Goal: Task Accomplishment & Management: Use online tool/utility

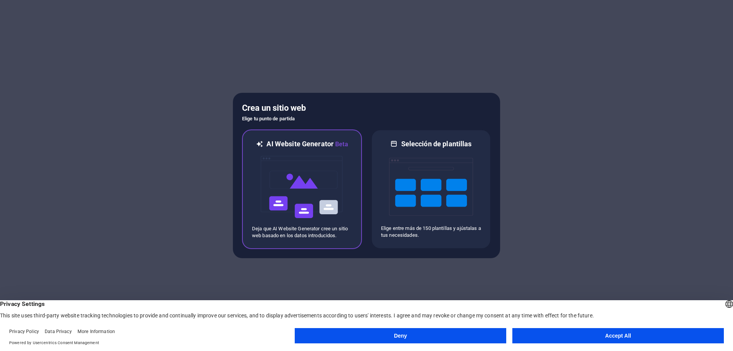
click at [299, 172] on img at bounding box center [302, 187] width 84 height 76
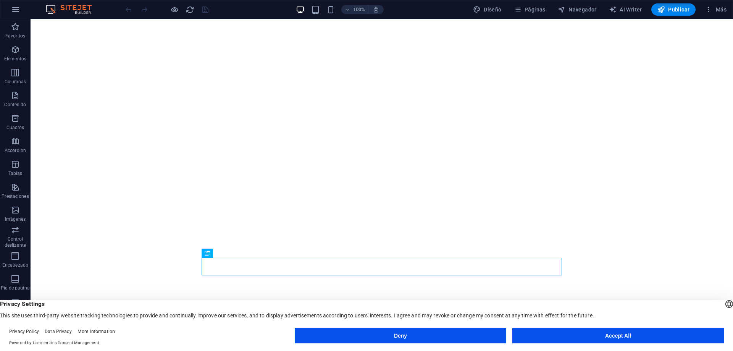
click at [593, 335] on button "Accept All" at bounding box center [617, 335] width 211 height 15
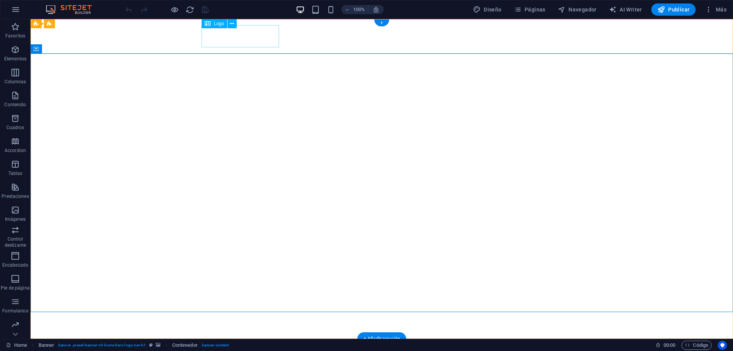
click at [234, 345] on div "Indelco" at bounding box center [381, 356] width 360 height 22
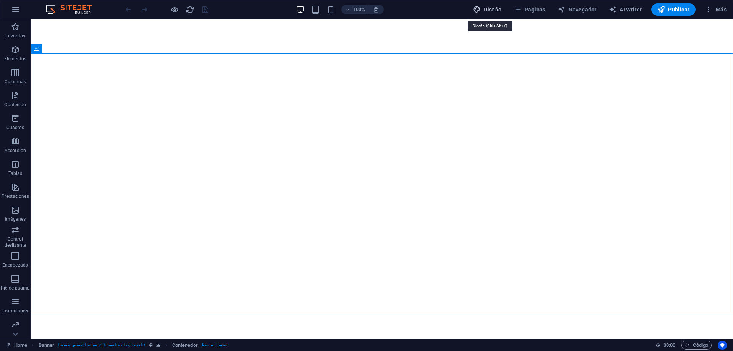
click at [495, 7] on span "Diseño" at bounding box center [487, 10] width 29 height 8
select select "px"
select select "200"
select select "px"
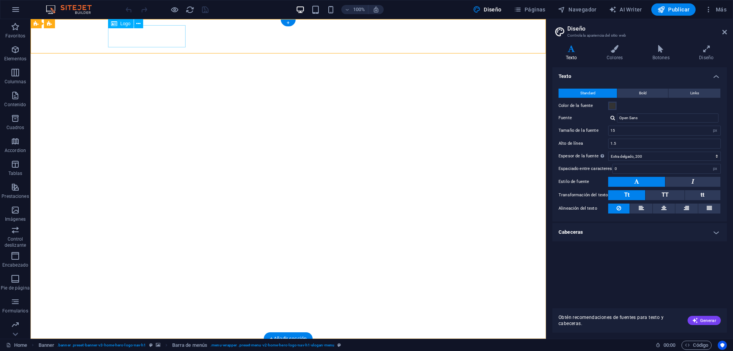
click at [111, 345] on div "Indelco" at bounding box center [288, 356] width 360 height 22
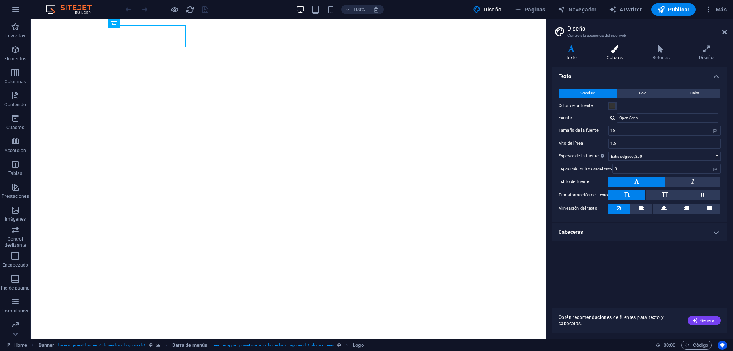
click at [619, 52] on icon at bounding box center [614, 49] width 43 height 8
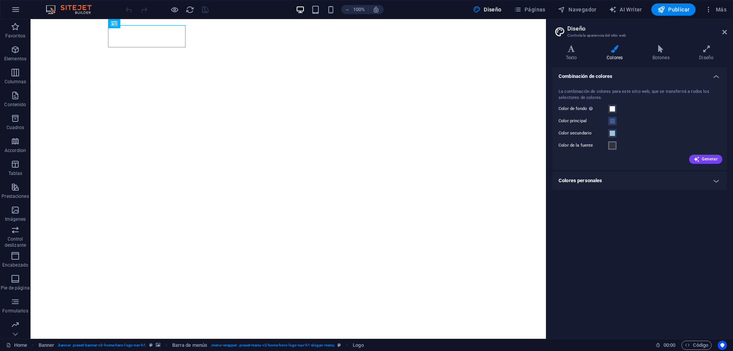
click at [610, 145] on span at bounding box center [612, 145] width 6 height 6
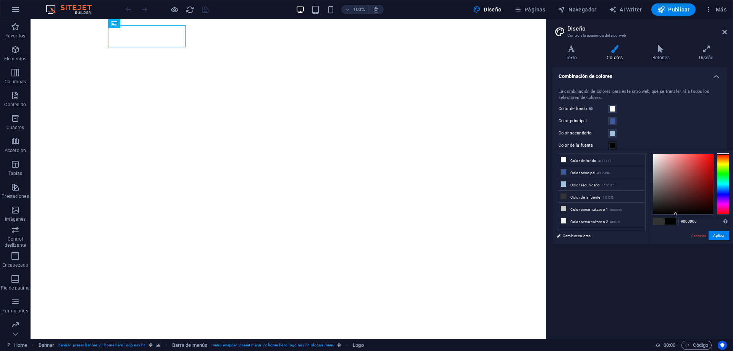
drag, startPoint x: 668, startPoint y: 210, endPoint x: 675, endPoint y: 214, distance: 8.0
click at [675, 214] on div at bounding box center [683, 184] width 60 height 60
drag, startPoint x: 679, startPoint y: 214, endPoint x: 710, endPoint y: 214, distance: 30.5
click at [710, 214] on div at bounding box center [709, 213] width 3 height 3
type input "#000000"
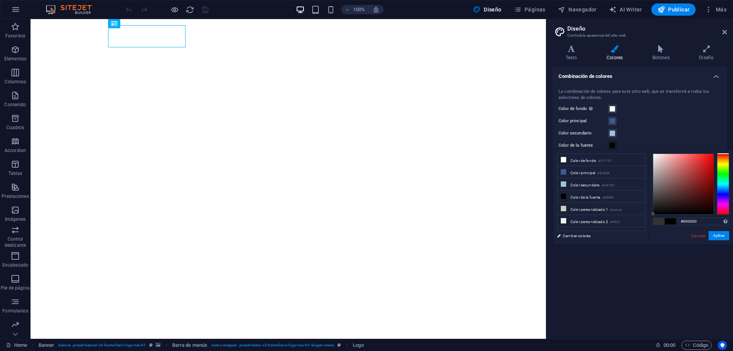
drag, startPoint x: 709, startPoint y: 212, endPoint x: 653, endPoint y: 216, distance: 56.2
click at [653, 216] on div "#000000 Formatos soportados #0852ed rgb(8, 82, 237) rgba(8, 82, 237, 90%) hsv(2…" at bounding box center [690, 252] width 84 height 205
click at [713, 235] on button "Aplicar" at bounding box center [718, 235] width 21 height 9
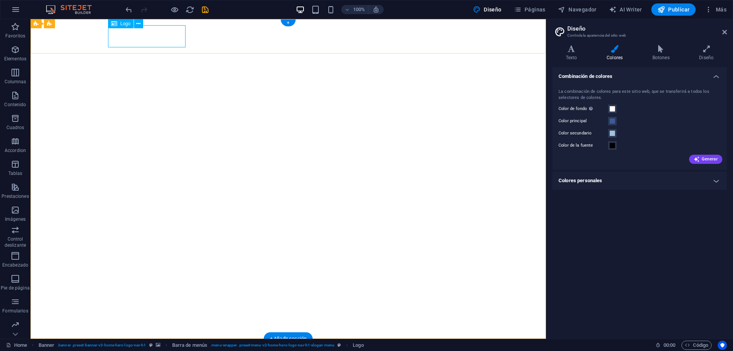
click at [153, 345] on div "Indelco" at bounding box center [288, 356] width 360 height 22
click at [137, 23] on icon at bounding box center [138, 24] width 4 height 8
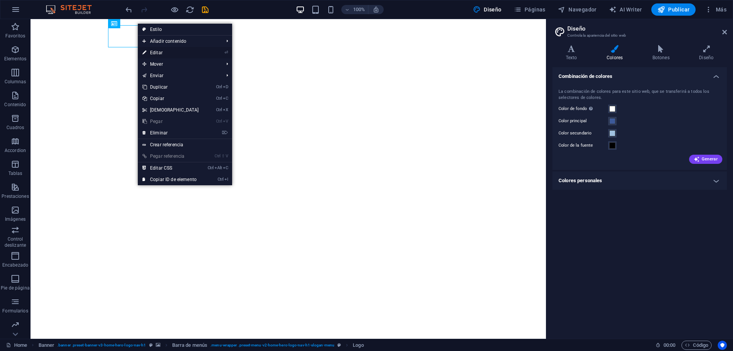
click at [177, 51] on link "⏎ Editar" at bounding box center [171, 52] width 66 height 11
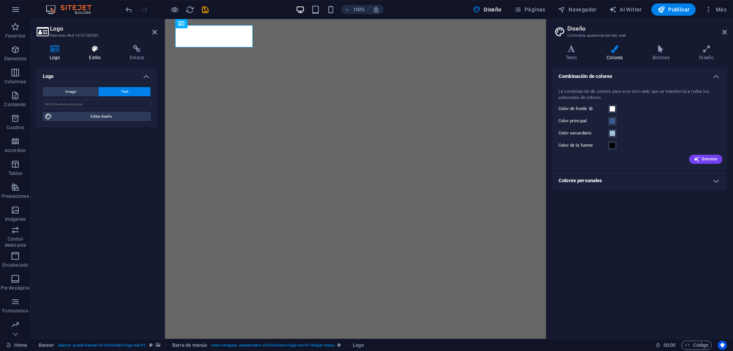
click at [92, 55] on h4 "Estilo" at bounding box center [96, 53] width 41 height 16
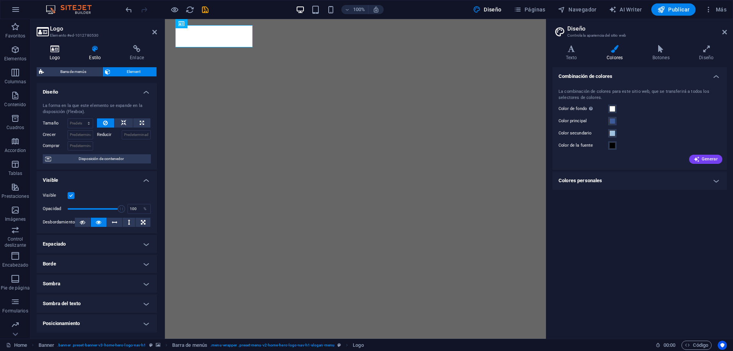
click at [61, 54] on h4 "Logo" at bounding box center [56, 53] width 39 height 16
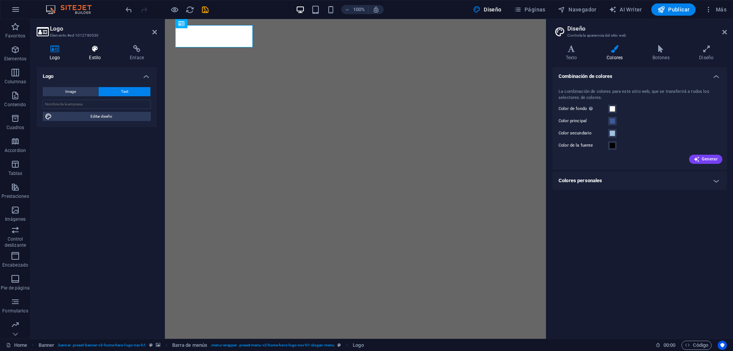
click at [93, 52] on icon at bounding box center [95, 49] width 38 height 8
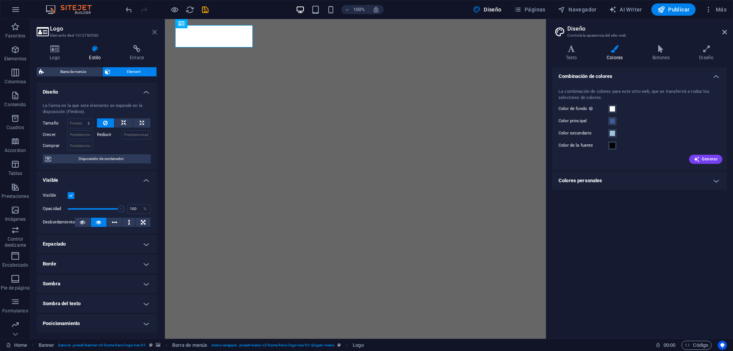
click at [155, 30] on icon at bounding box center [154, 32] width 5 height 6
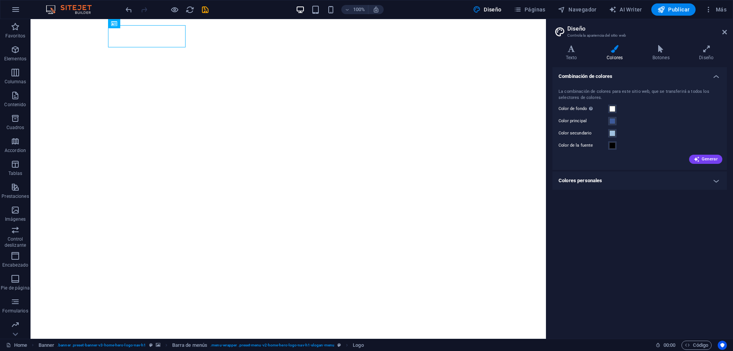
click at [583, 181] on h4 "Colores personales" at bounding box center [639, 180] width 174 height 18
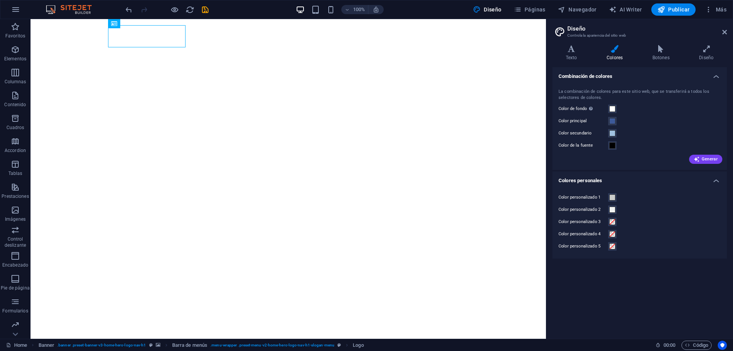
click at [583, 181] on h4 "Colores personales" at bounding box center [639, 178] width 174 height 14
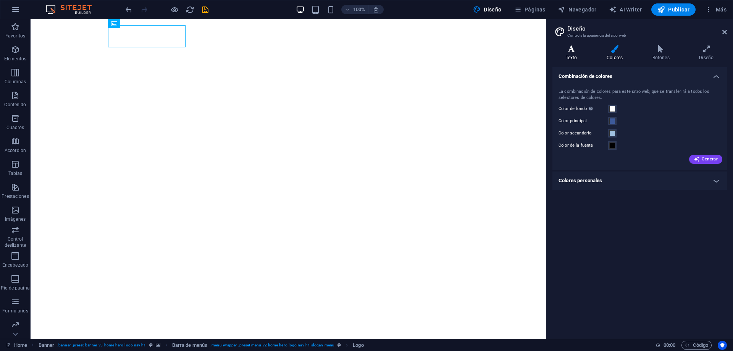
click at [574, 53] on h4 "Texto" at bounding box center [572, 53] width 41 height 16
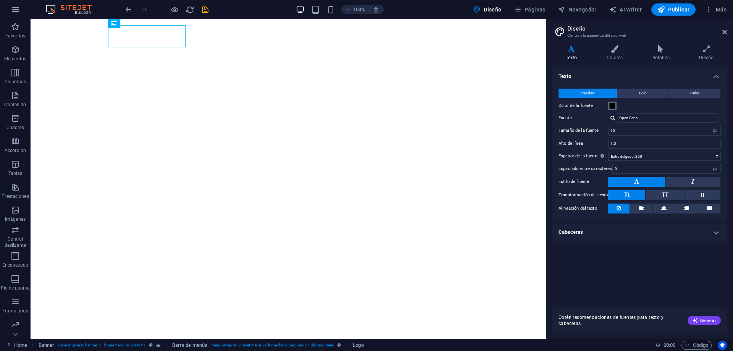
click at [610, 107] on span at bounding box center [612, 106] width 6 height 6
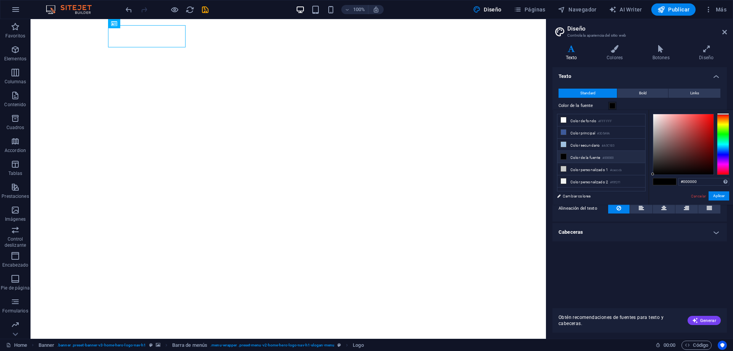
click at [610, 107] on span at bounding box center [612, 106] width 6 height 6
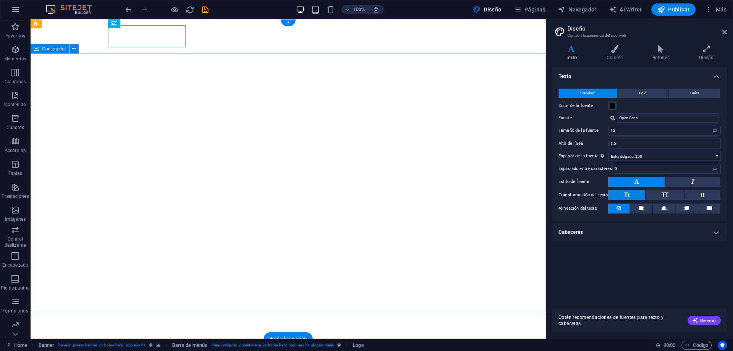
click at [50, 48] on span "Contenedor" at bounding box center [54, 49] width 24 height 5
click at [75, 50] on icon at bounding box center [74, 49] width 4 height 8
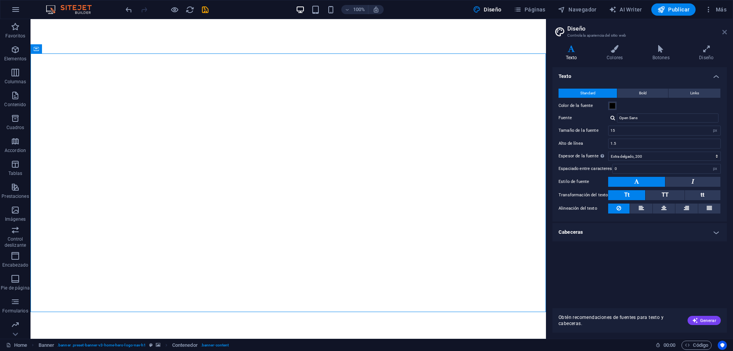
drag, startPoint x: 692, startPoint y: 13, endPoint x: 723, endPoint y: 32, distance: 35.7
click at [723, 32] on icon at bounding box center [724, 32] width 5 height 6
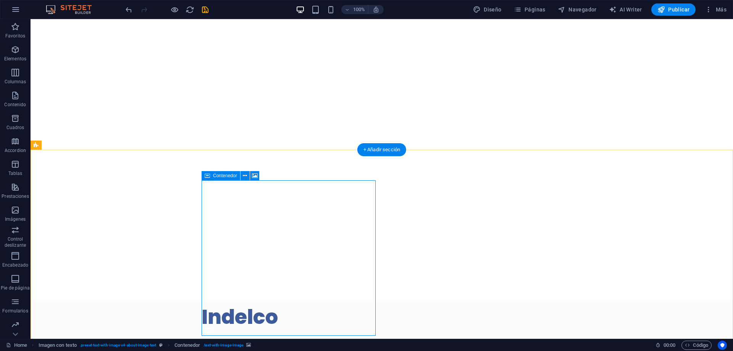
scroll to position [0, 0]
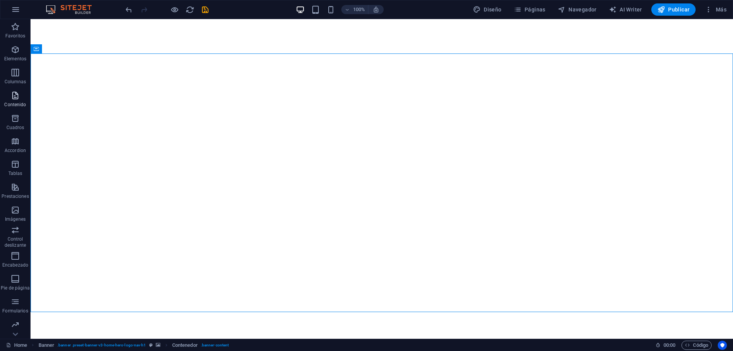
click at [17, 92] on icon "button" at bounding box center [15, 95] width 9 height 9
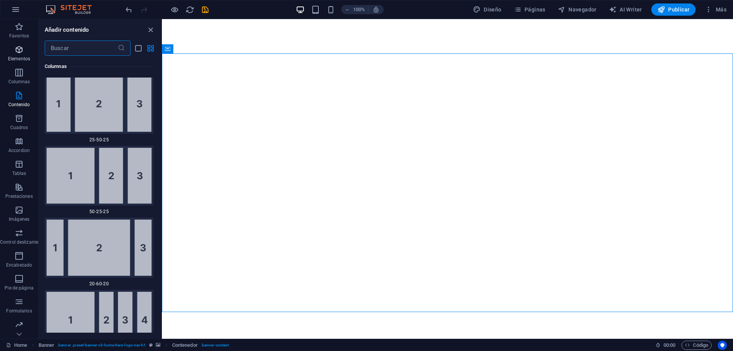
click at [15, 57] on p "Elementos" at bounding box center [19, 59] width 22 height 6
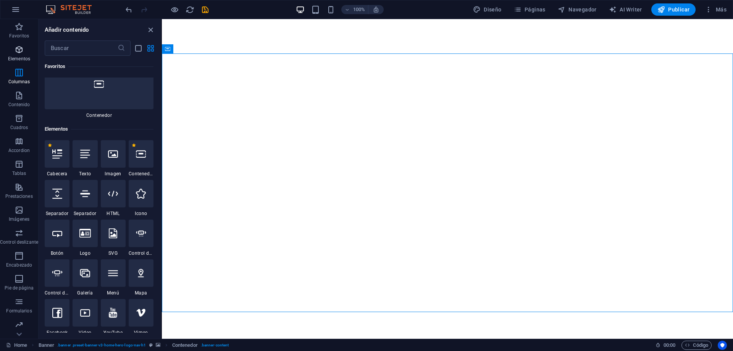
scroll to position [81, 0]
click at [110, 149] on icon at bounding box center [113, 154] width 10 height 10
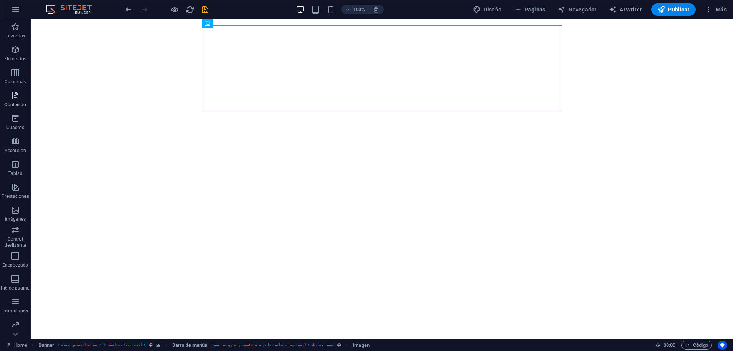
click at [11, 99] on icon "button" at bounding box center [15, 95] width 9 height 9
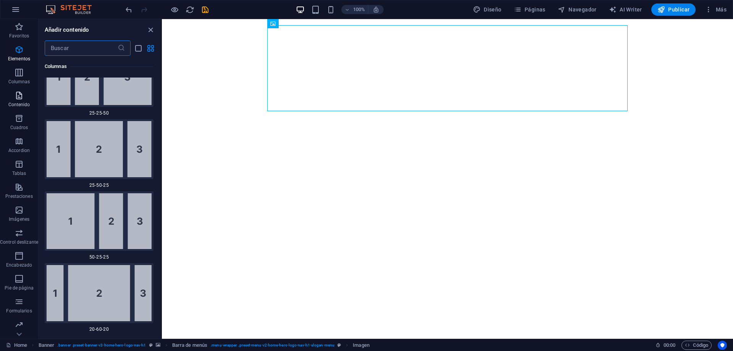
scroll to position [1335, 0]
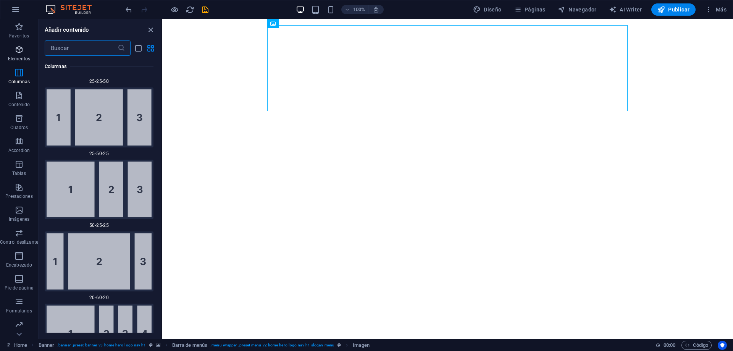
click at [19, 55] on span "Elementos" at bounding box center [19, 54] width 38 height 18
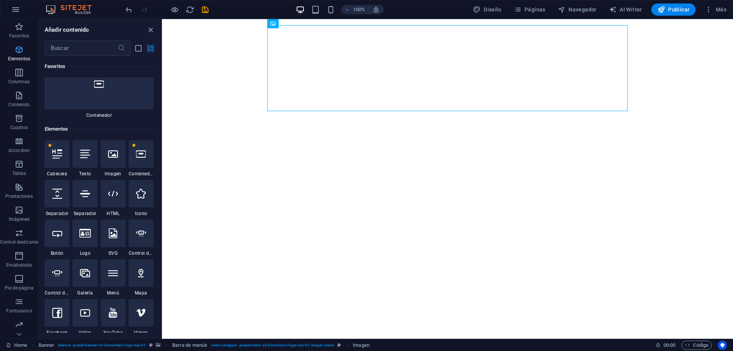
scroll to position [81, 0]
click at [117, 149] on icon at bounding box center [113, 154] width 10 height 10
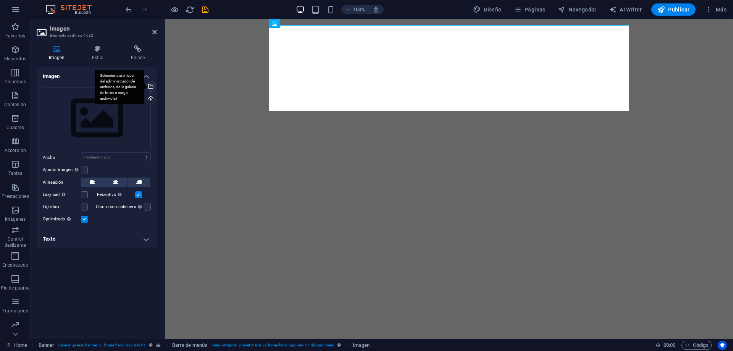
click at [152, 86] on div "Selecciona archivos del administrador de archivos, de la galería de fotos o car…" at bounding box center [149, 86] width 11 height 11
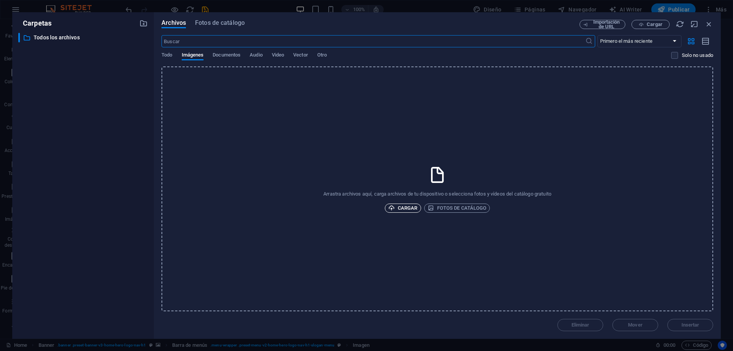
click at [393, 209] on icon "button" at bounding box center [391, 207] width 6 height 6
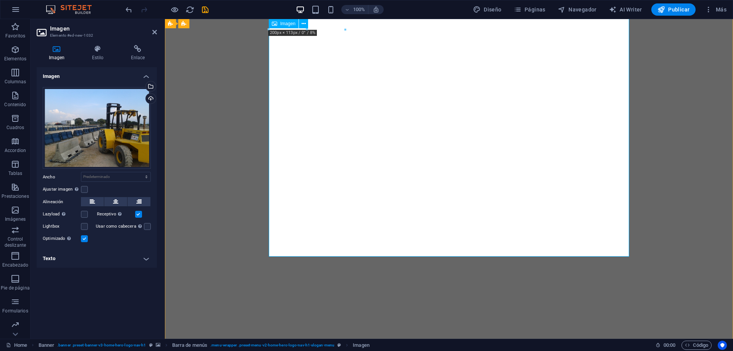
scroll to position [0, 0]
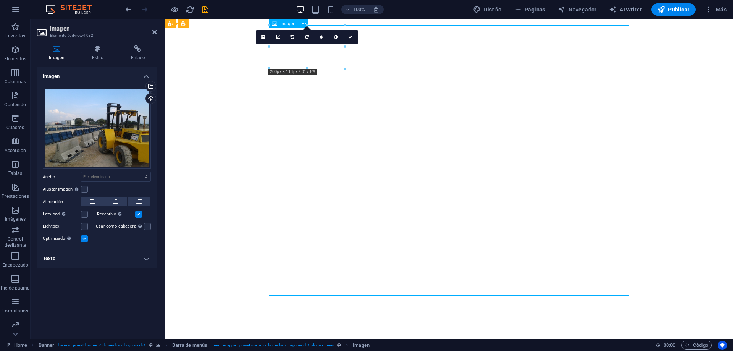
drag, startPoint x: 552, startPoint y: 114, endPoint x: 530, endPoint y: 138, distance: 33.0
drag, startPoint x: 530, startPoint y: 138, endPoint x: 526, endPoint y: 166, distance: 28.1
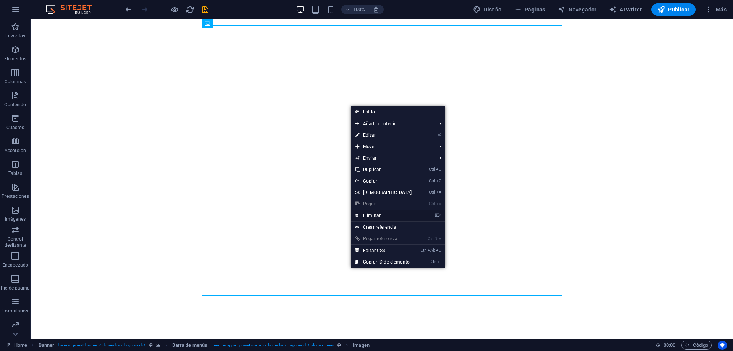
click at [385, 213] on link "⌦ Eliminar" at bounding box center [384, 214] width 66 height 11
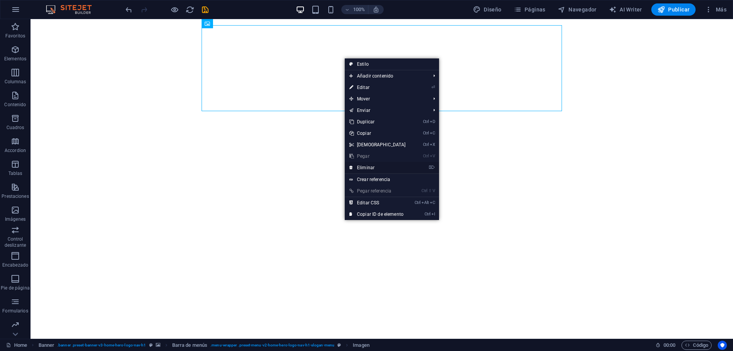
click at [391, 169] on link "⌦ Eliminar" at bounding box center [378, 167] width 66 height 11
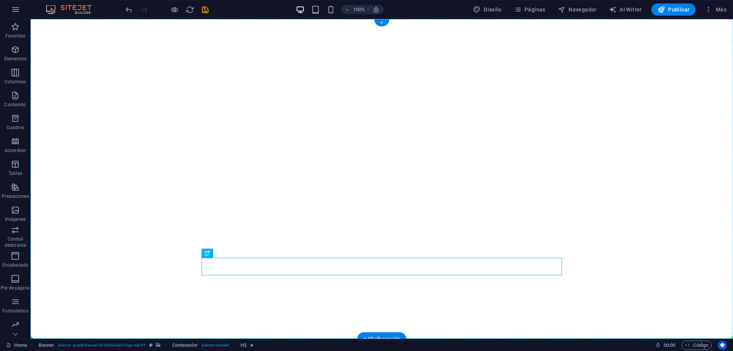
drag, startPoint x: 456, startPoint y: 262, endPoint x: 452, endPoint y: 244, distance: 18.5
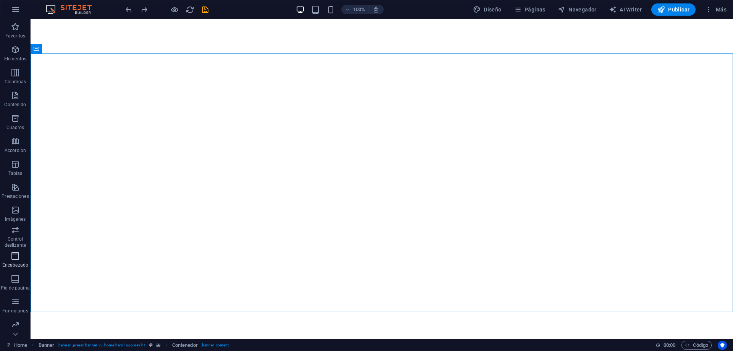
click at [4, 263] on p "Encabezado" at bounding box center [15, 265] width 26 height 6
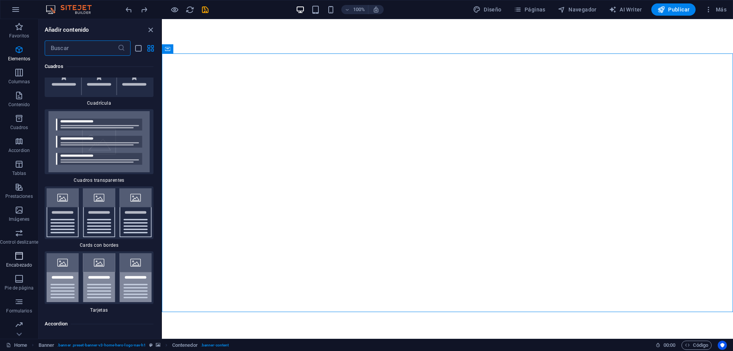
scroll to position [4594, 0]
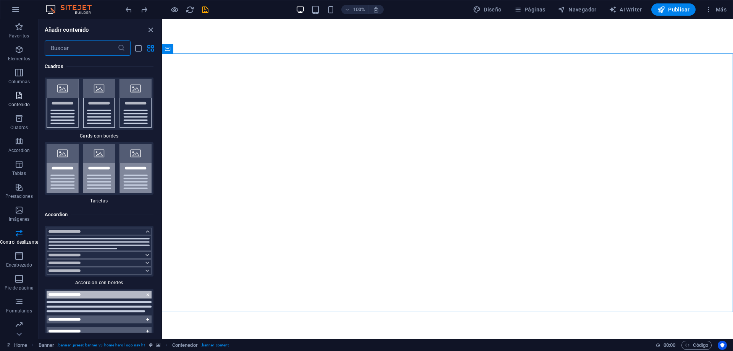
click at [12, 101] on span "Contenido" at bounding box center [19, 100] width 38 height 18
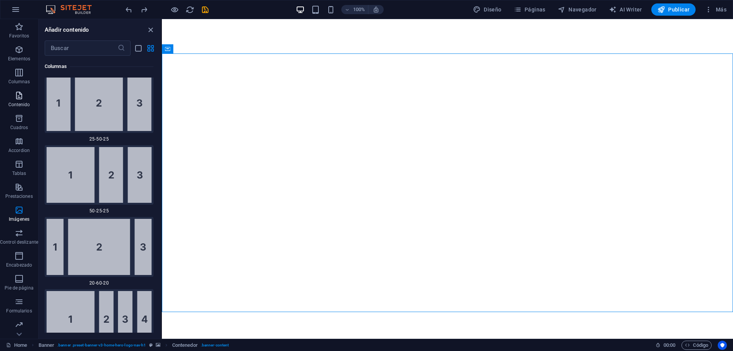
scroll to position [1349, 0]
click at [17, 142] on icon "button" at bounding box center [18, 141] width 9 height 9
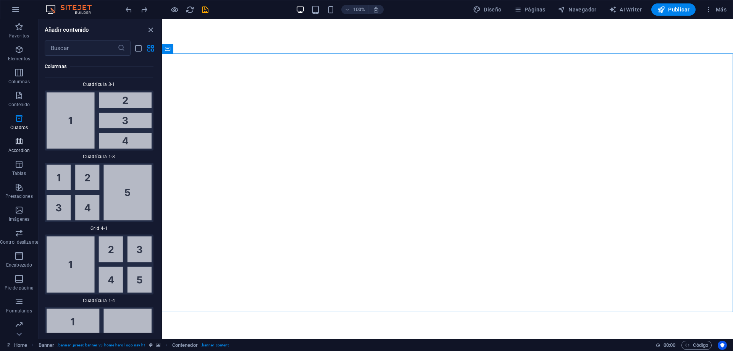
scroll to position [2468, 0]
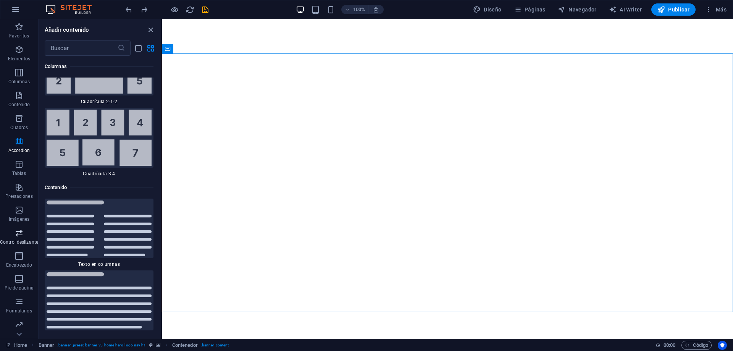
click at [19, 231] on icon "button" at bounding box center [18, 232] width 9 height 9
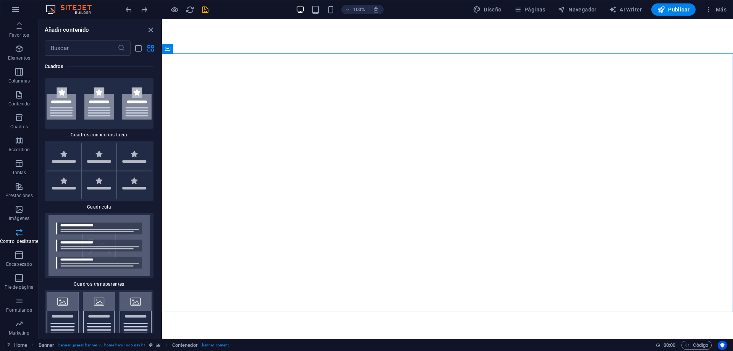
scroll to position [0, 0]
click at [723, 8] on span "Más" at bounding box center [715, 10] width 22 height 8
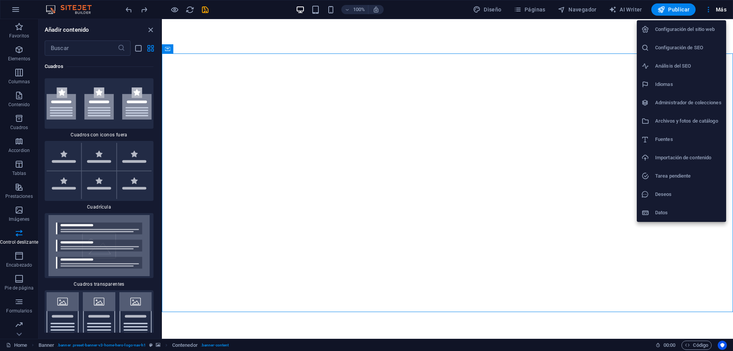
click at [557, 119] on div at bounding box center [366, 175] width 733 height 351
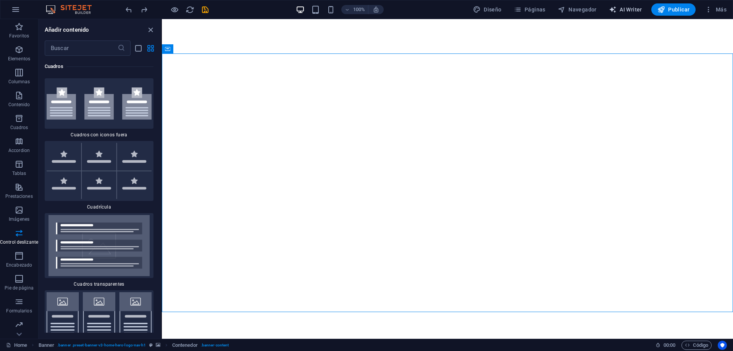
click at [622, 7] on span "AI Writer" at bounding box center [625, 10] width 33 height 8
select select "English"
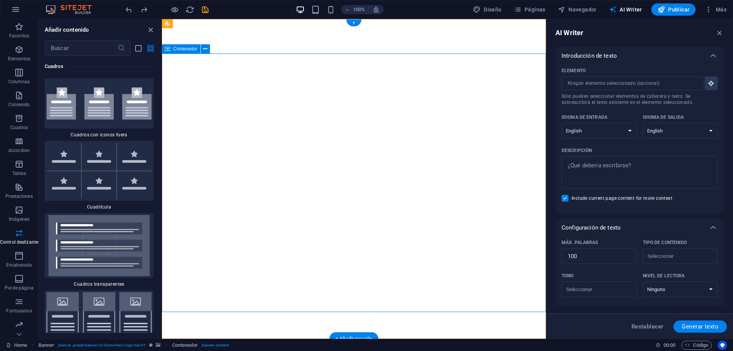
click at [716, 32] on icon "button" at bounding box center [719, 33] width 8 height 8
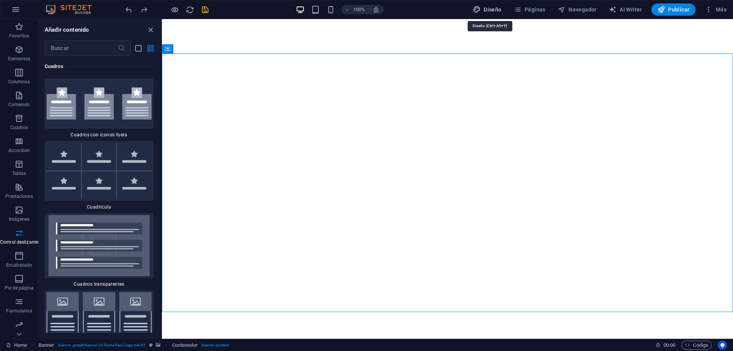
click at [488, 6] on span "Diseño" at bounding box center [487, 10] width 29 height 8
select select "px"
select select "200"
select select "px"
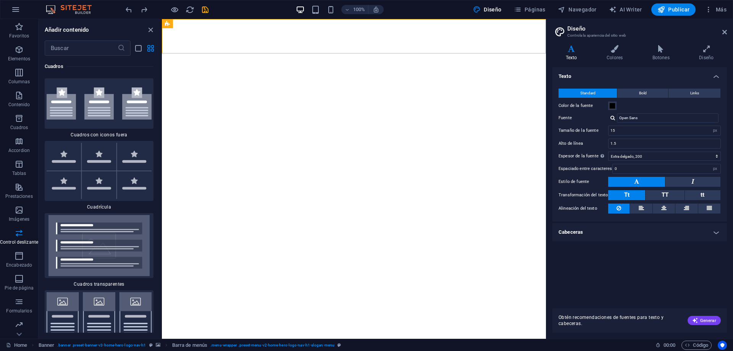
click at [642, 238] on h4 "Cabeceras" at bounding box center [639, 232] width 174 height 18
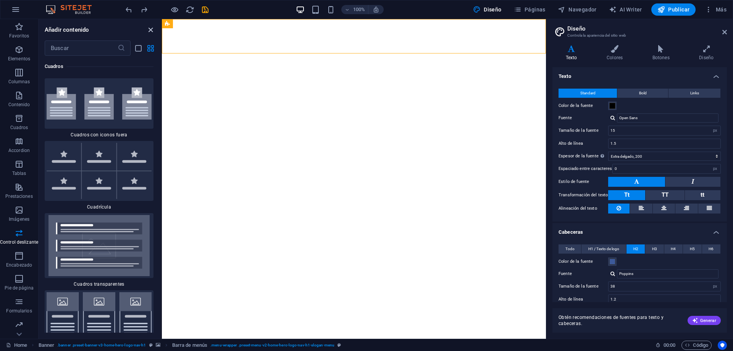
click at [148, 32] on icon "close panel" at bounding box center [150, 30] width 9 height 9
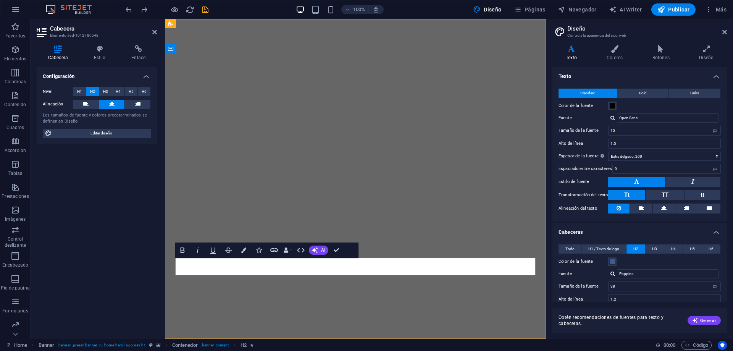
drag, startPoint x: 317, startPoint y: 264, endPoint x: 42, endPoint y: 261, distance: 275.1
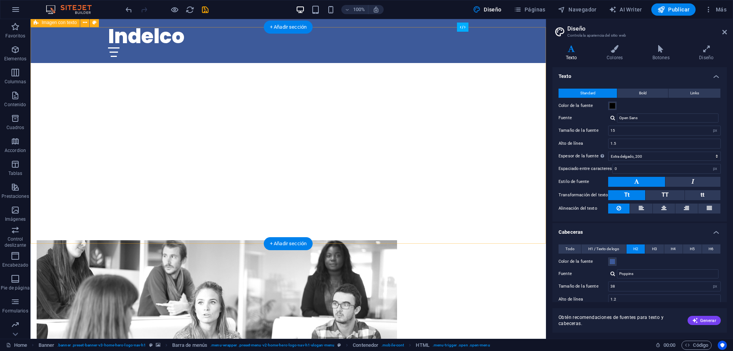
scroll to position [311, 0]
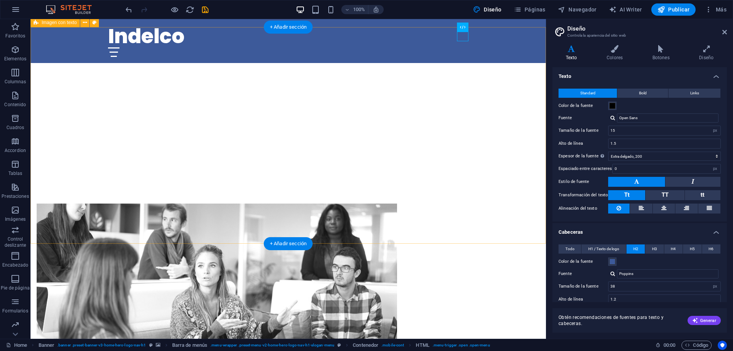
click at [192, 203] on figure at bounding box center [217, 280] width 360 height 155
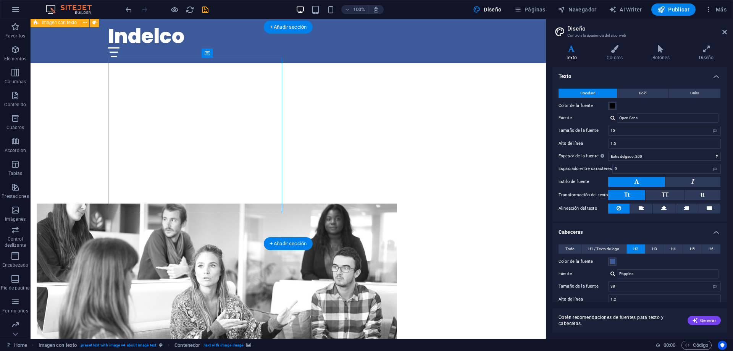
click at [193, 203] on figure at bounding box center [217, 280] width 360 height 155
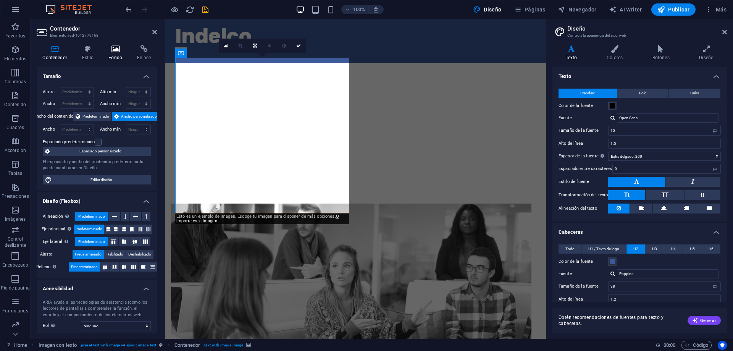
click at [111, 50] on icon at bounding box center [116, 49] width 26 height 8
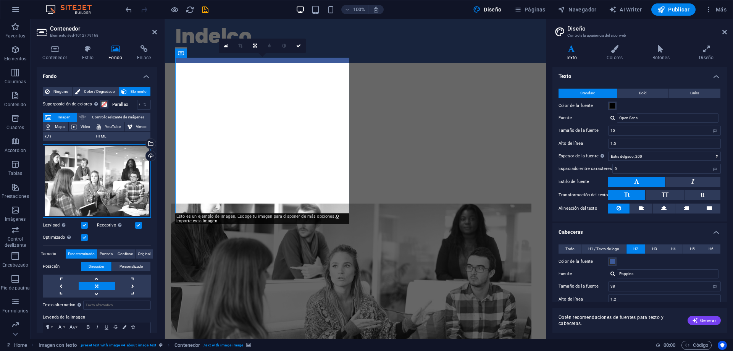
click at [84, 178] on div "Arrastra archivos aquí, haz clic para escoger archivos o selecciona archivos de…" at bounding box center [97, 180] width 108 height 73
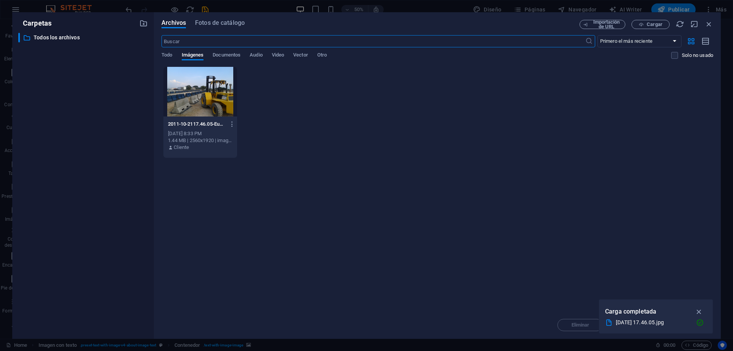
click at [197, 97] on div at bounding box center [200, 92] width 74 height 50
click at [698, 309] on icon "button" at bounding box center [698, 311] width 9 height 8
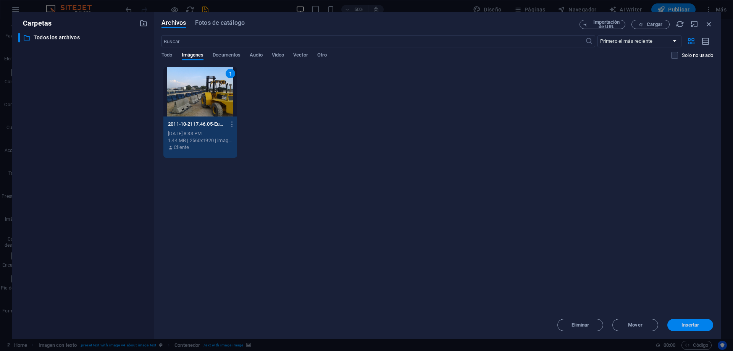
click at [683, 325] on span "Insertar" at bounding box center [690, 324] width 18 height 5
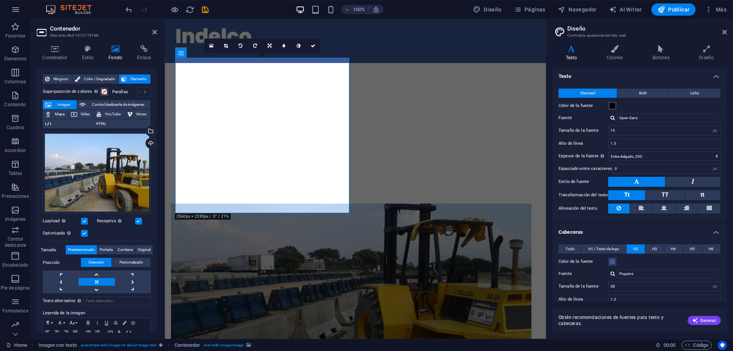
scroll to position [0, 0]
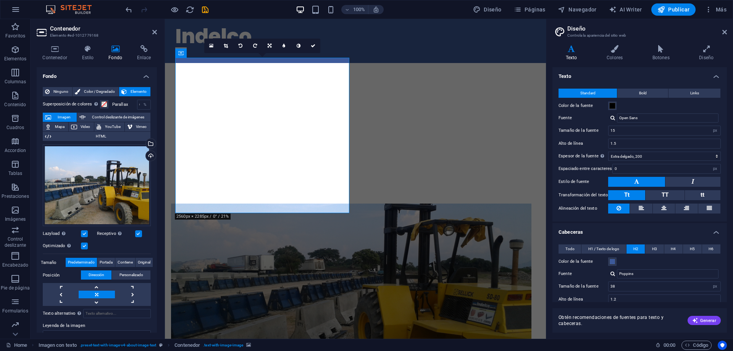
click at [151, 33] on header "Contenedor Elemento #ed-1012779168" at bounding box center [97, 29] width 120 height 20
click at [156, 32] on icon at bounding box center [154, 32] width 5 height 6
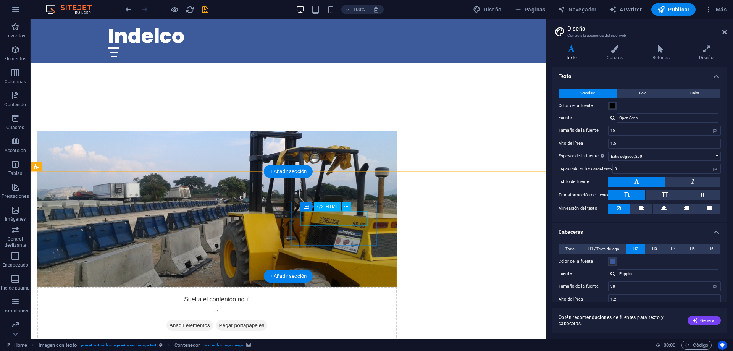
scroll to position [467, 0]
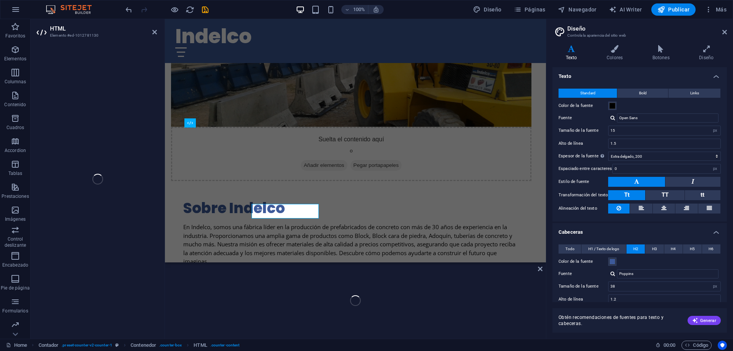
scroll to position [391, 0]
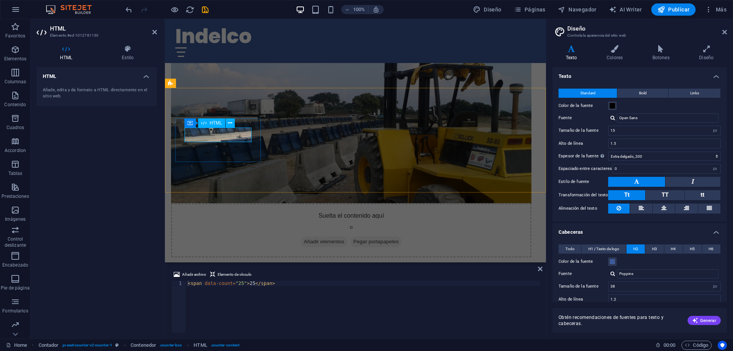
drag, startPoint x: 234, startPoint y: 133, endPoint x: 175, endPoint y: 133, distance: 58.8
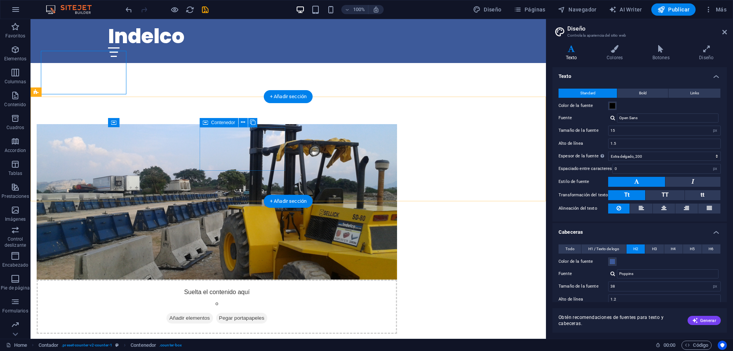
scroll to position [467, 0]
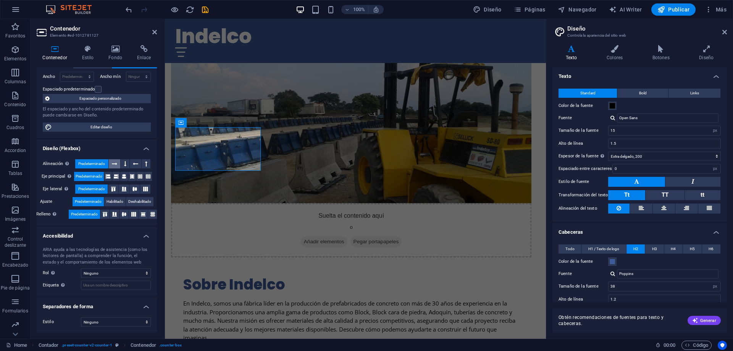
scroll to position [0, 0]
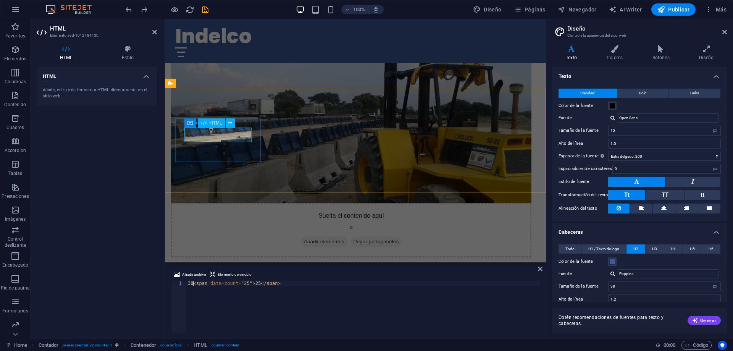
scroll to position [0, 0]
type textarea "30<span data-count="25">25</span>"
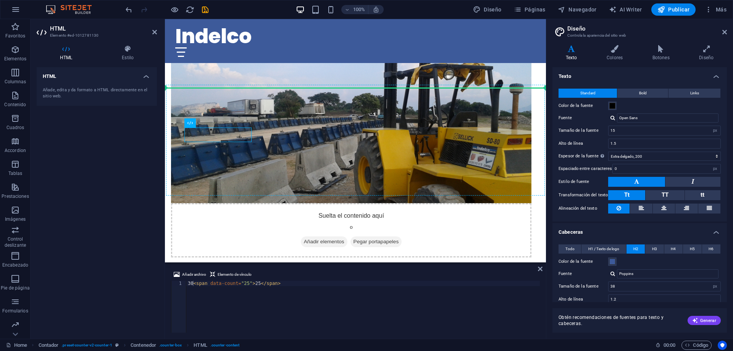
drag, startPoint x: 244, startPoint y: 130, endPoint x: 169, endPoint y: 130, distance: 74.8
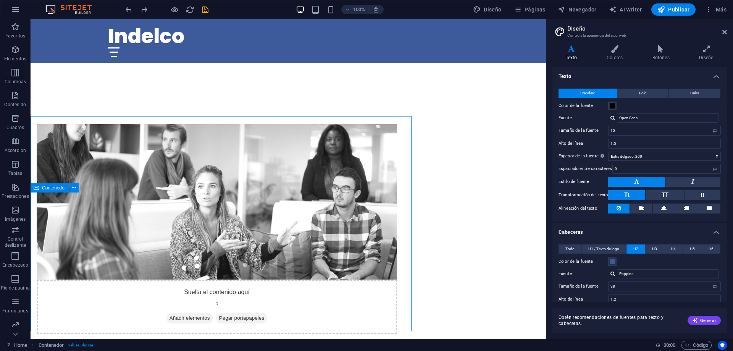
scroll to position [467, 0]
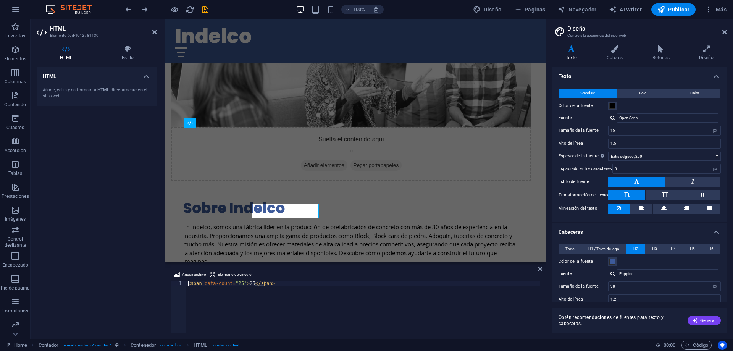
scroll to position [391, 0]
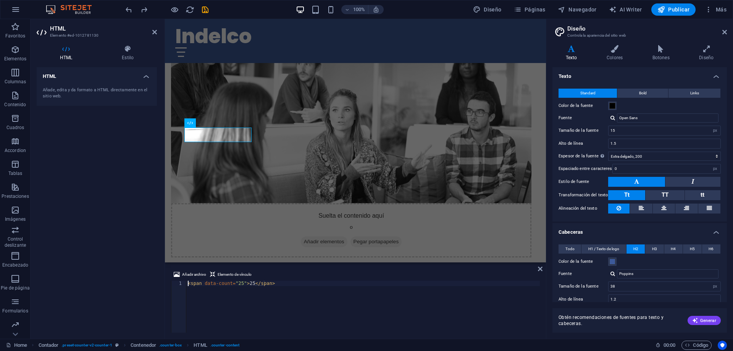
click at [250, 284] on div "< span data-count = "25" > 25 </ span >" at bounding box center [362, 311] width 353 height 63
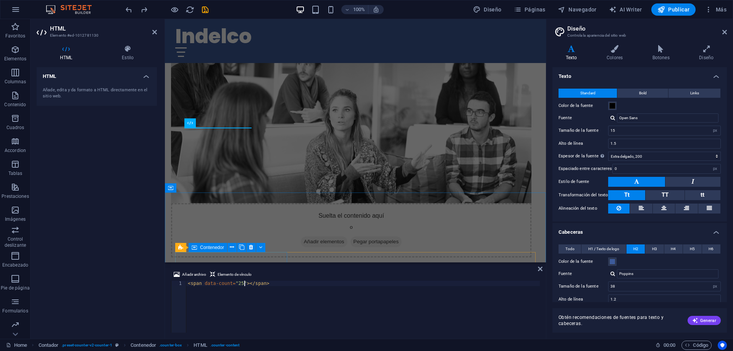
scroll to position [0, 5]
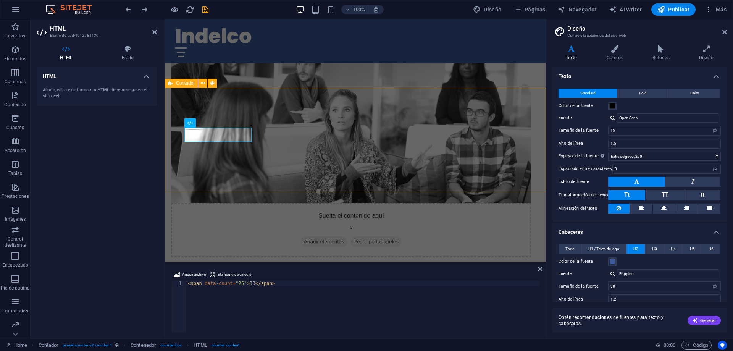
type textarea "<span data-count="25">30</span>"
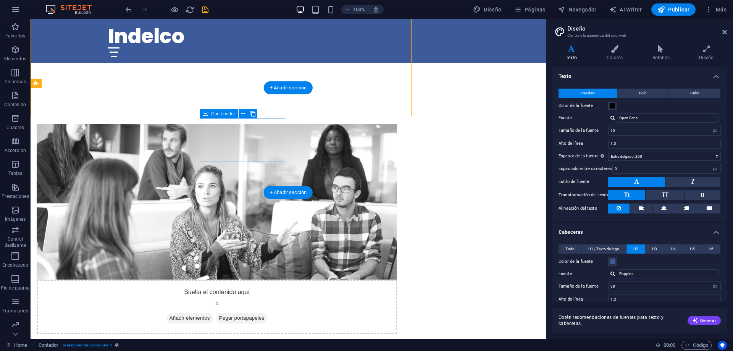
scroll to position [467, 0]
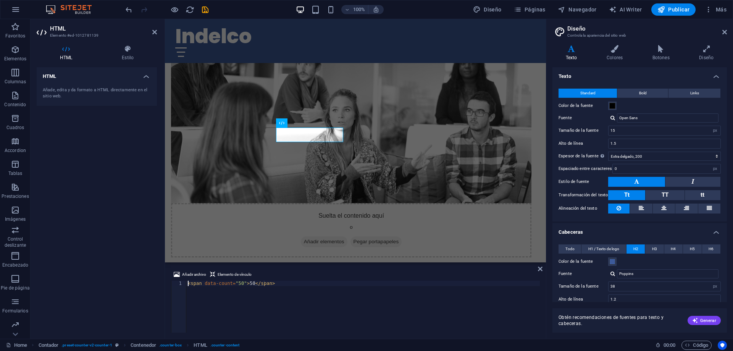
click at [248, 283] on div "< span data-count = "50" > 50 </ span >" at bounding box center [362, 311] width 353 height 63
type textarea "<span data-count="50">20</span>"
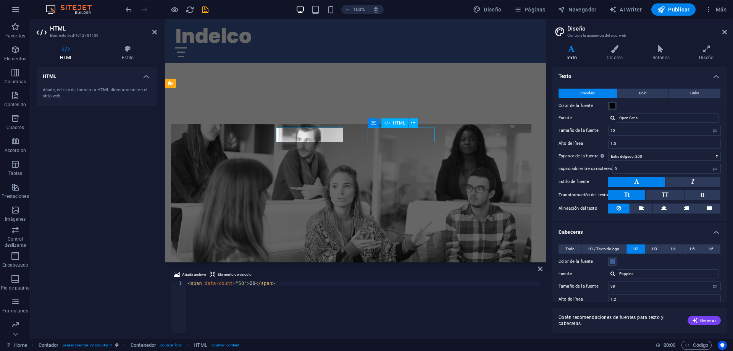
scroll to position [467, 0]
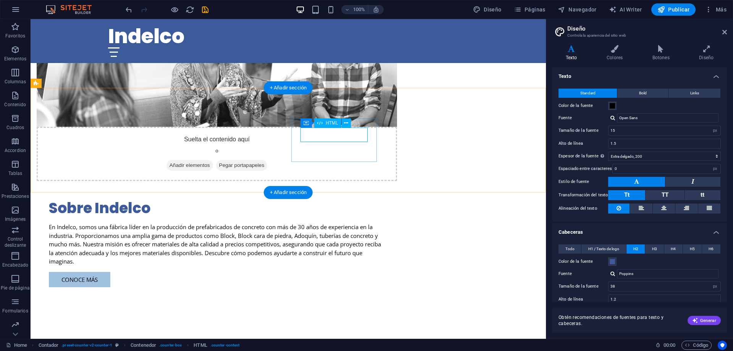
scroll to position [391, 0]
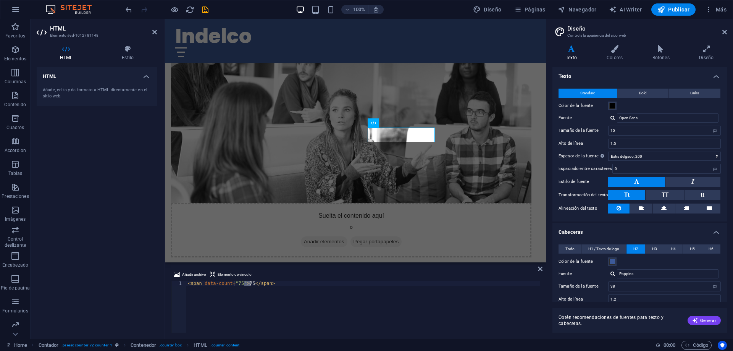
drag, startPoint x: 244, startPoint y: 283, endPoint x: 248, endPoint y: 283, distance: 4.2
click at [248, 283] on div "< span data-count = "75" > 75 </ span >" at bounding box center [362, 311] width 353 height 63
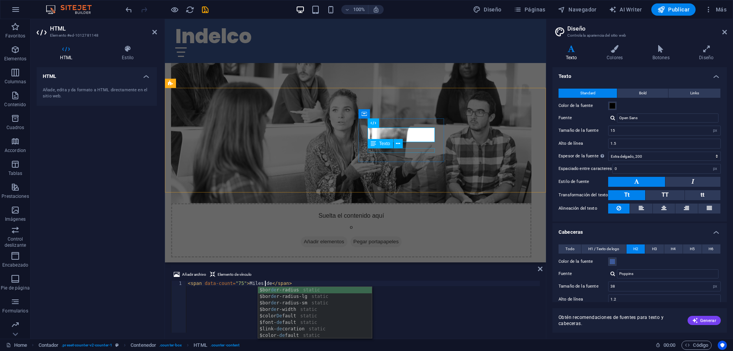
scroll to position [0, 6]
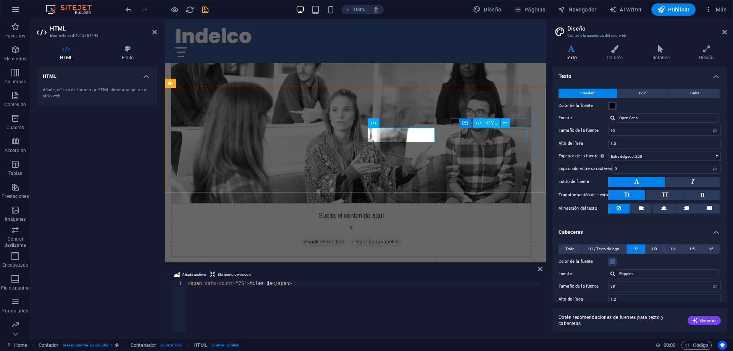
type textarea "<span data-count="75">Miles de </span>"
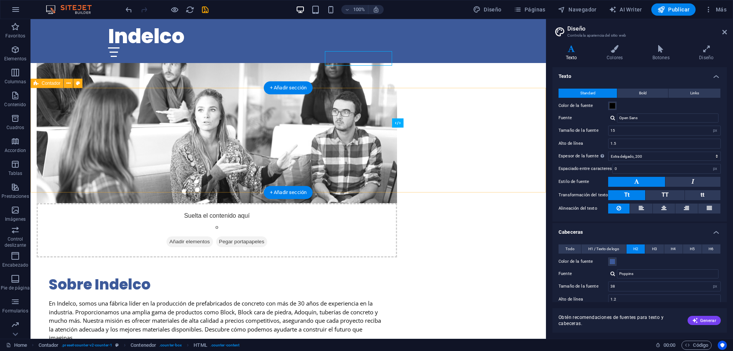
scroll to position [467, 0]
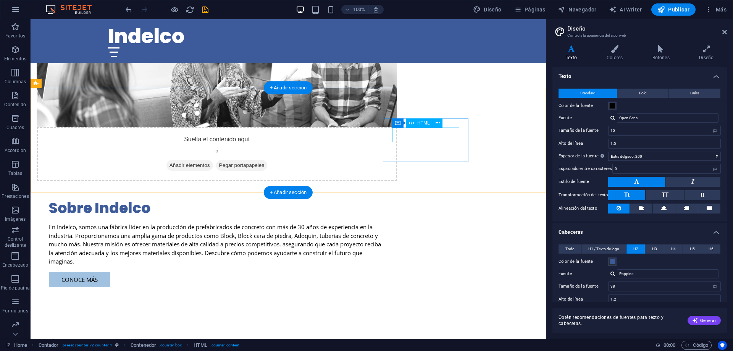
scroll to position [391, 0]
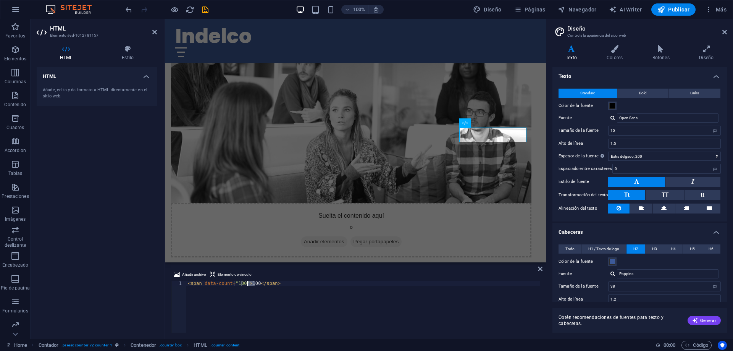
drag, startPoint x: 253, startPoint y: 283, endPoint x: 246, endPoint y: 283, distance: 7.3
click at [246, 283] on div "< span data-count = "100" > 100 </ span >" at bounding box center [362, 311] width 353 height 63
type textarea "<span data-count="100">+</span>"
click at [440, 47] on div at bounding box center [355, 52] width 360 height 10
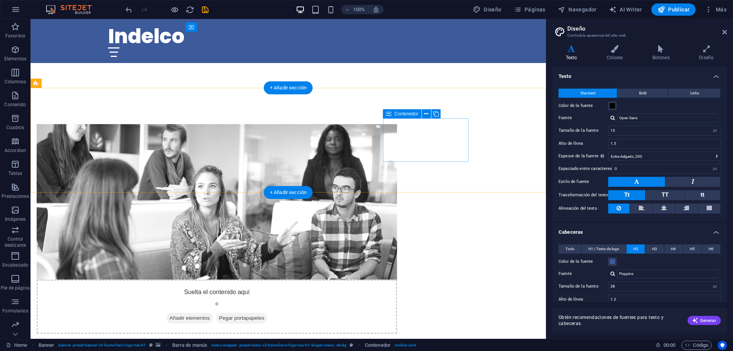
scroll to position [467, 0]
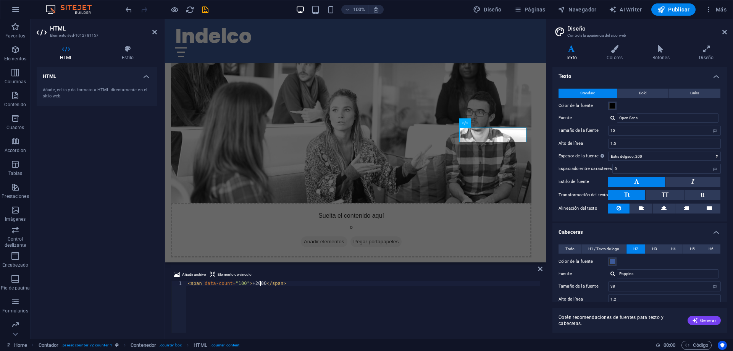
scroll to position [0, 6]
type textarea "<span data-count="100">+2000</span>"
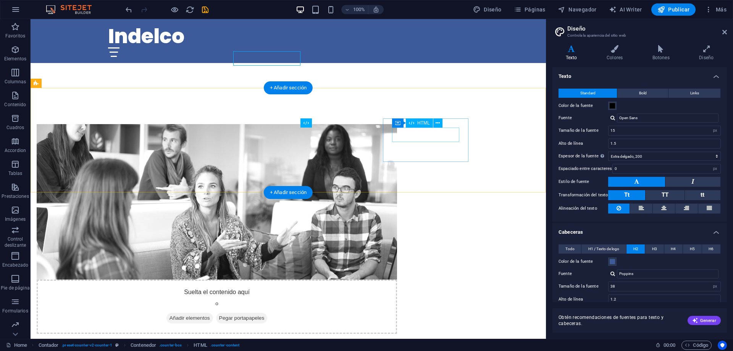
scroll to position [467, 0]
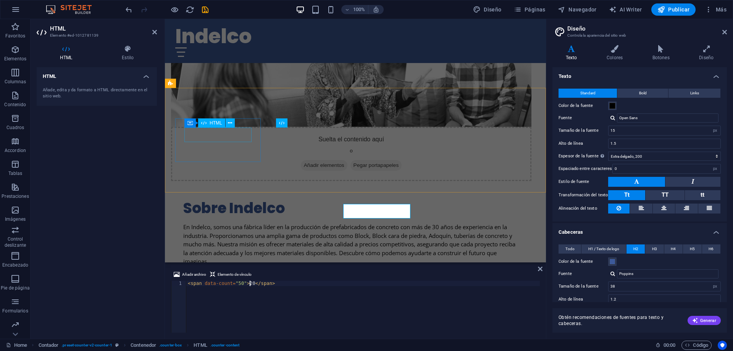
scroll to position [391, 0]
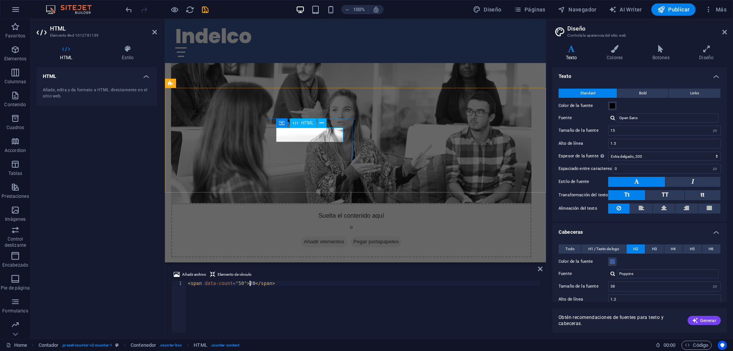
click at [244, 281] on div "< span data-count = "50" > 20 </ span >" at bounding box center [362, 311] width 353 height 63
type textarea "<span data-count="50">+20</span>"
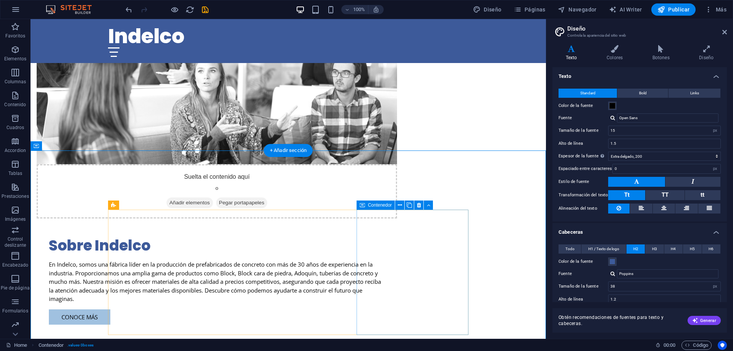
scroll to position [584, 0]
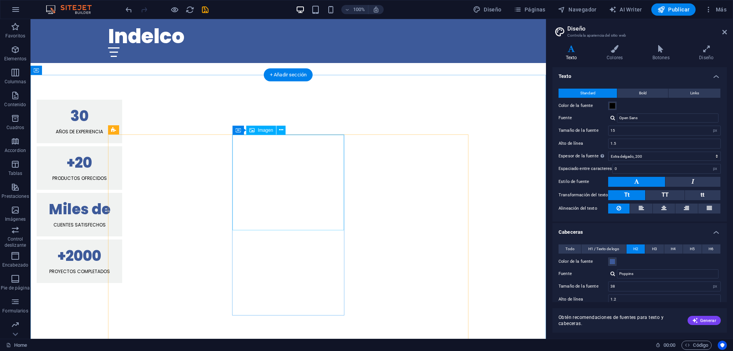
scroll to position [817, 0]
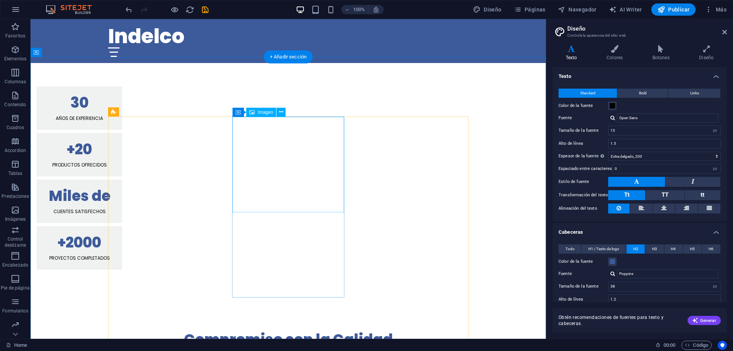
select select "vw"
select select "px"
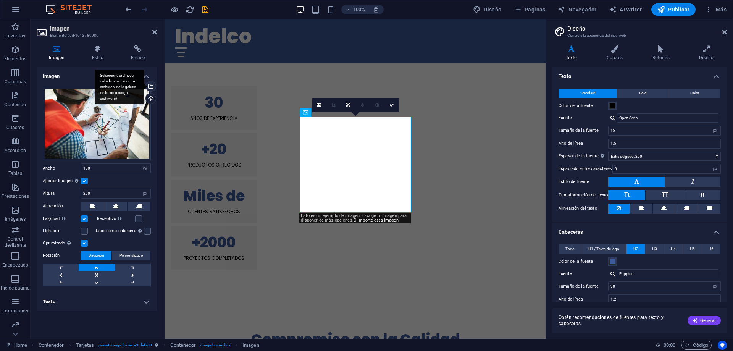
click at [150, 87] on div "Selecciona archivos del administrador de archivos, de la galería de fotos o car…" at bounding box center [149, 86] width 11 height 11
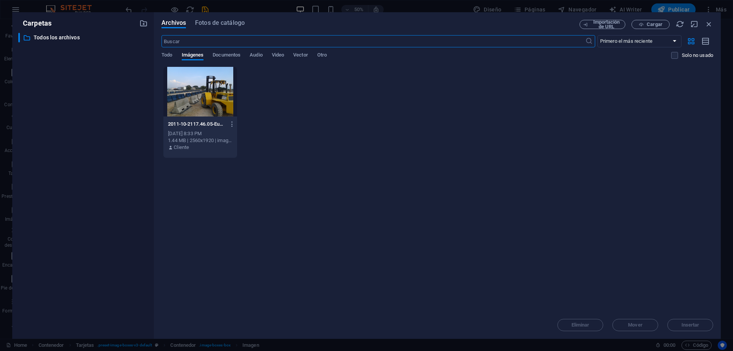
scroll to position [1137, 0]
click at [633, 25] on button "Cargar" at bounding box center [650, 24] width 38 height 9
click at [653, 25] on span "Cargar" at bounding box center [654, 24] width 16 height 5
click at [228, 24] on span "Fotos de catálogo" at bounding box center [220, 22] width 50 height 9
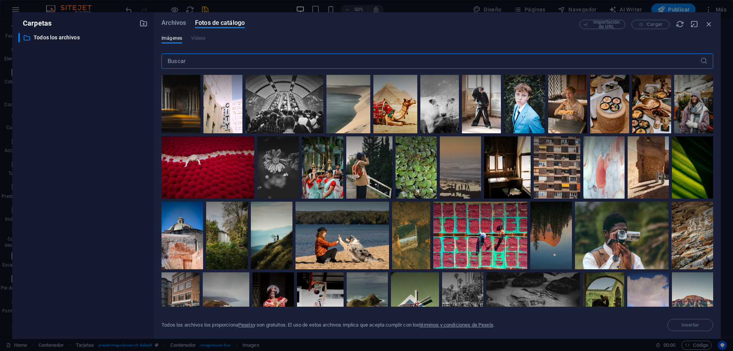
click at [215, 64] on input "text" at bounding box center [430, 60] width 538 height 15
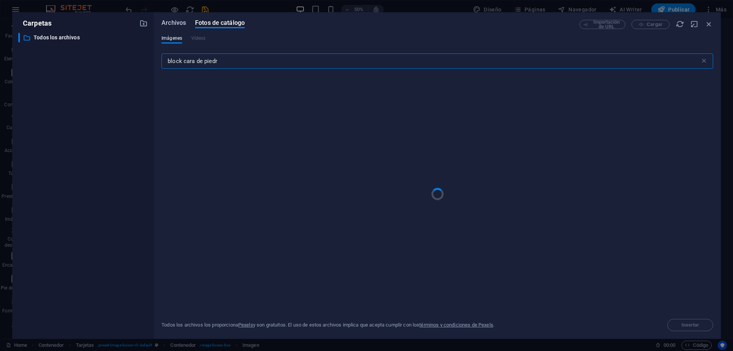
type input "block cara de piedr"
click at [184, 21] on span "Archivos" at bounding box center [173, 22] width 24 height 9
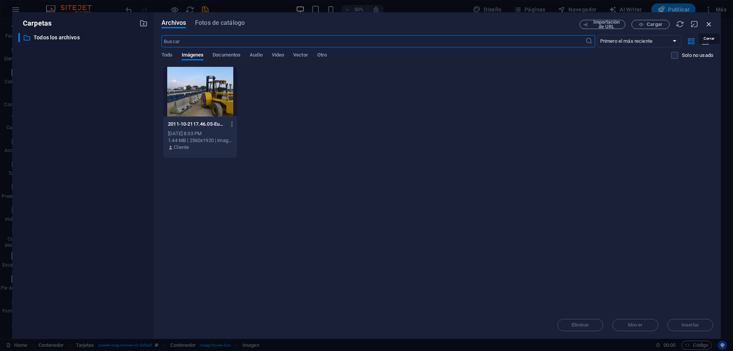
click at [708, 26] on icon "button" at bounding box center [708, 24] width 8 height 8
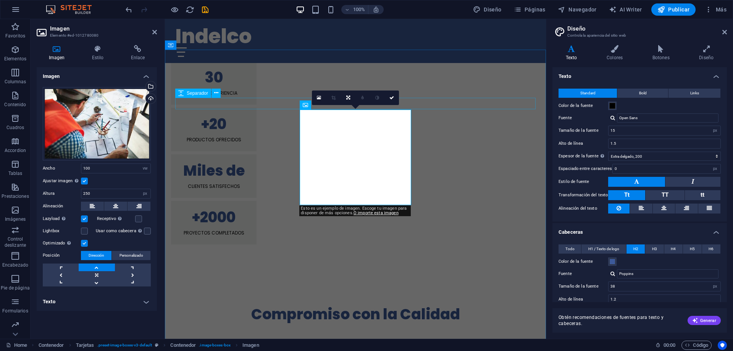
scroll to position [817, 0]
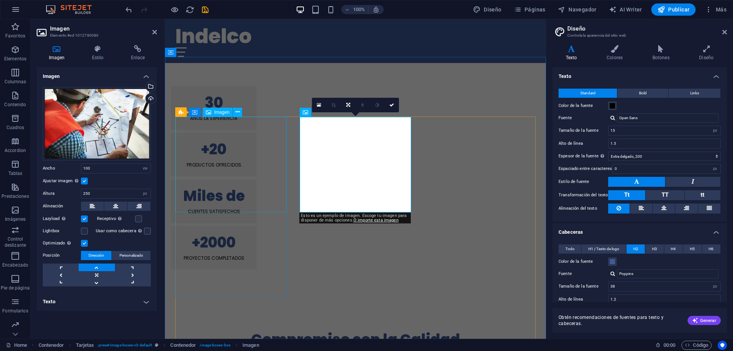
click at [209, 108] on icon at bounding box center [208, 112] width 5 height 9
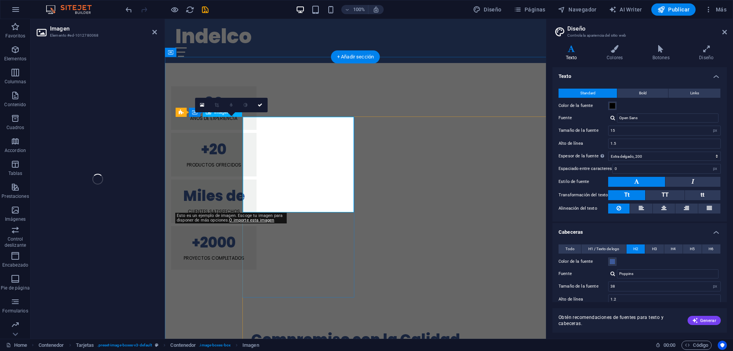
select select "vw"
select select "px"
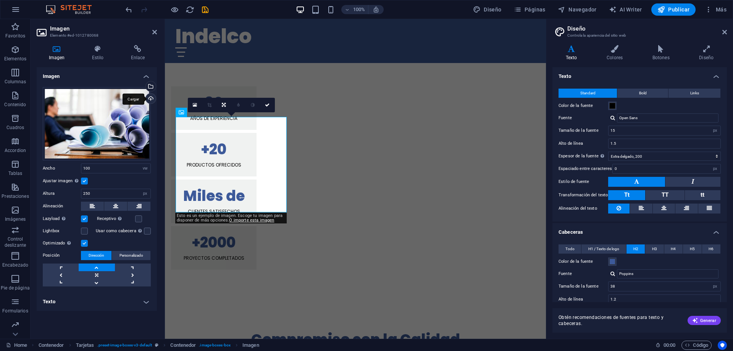
click at [148, 98] on div "Cargar" at bounding box center [149, 98] width 11 height 11
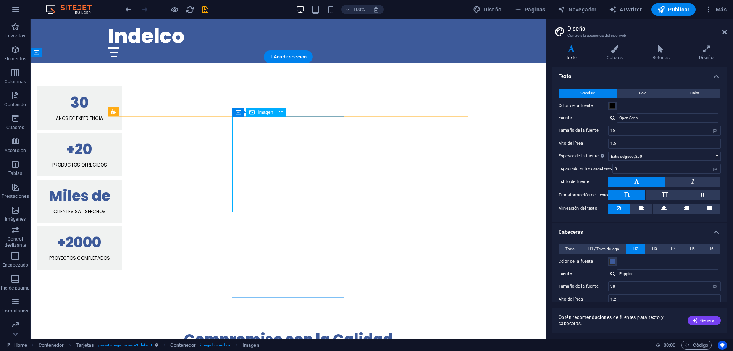
select select "vw"
select select "px"
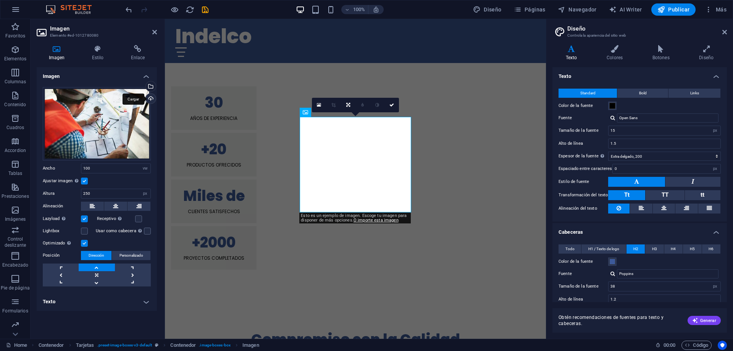
click at [150, 97] on div "Cargar" at bounding box center [149, 98] width 11 height 11
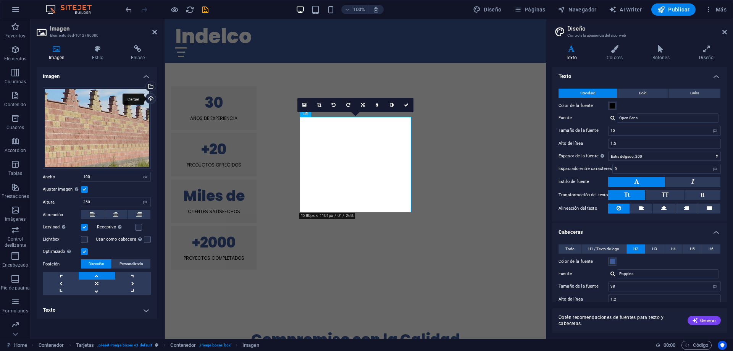
click at [149, 96] on div "Cargar" at bounding box center [149, 98] width 11 height 11
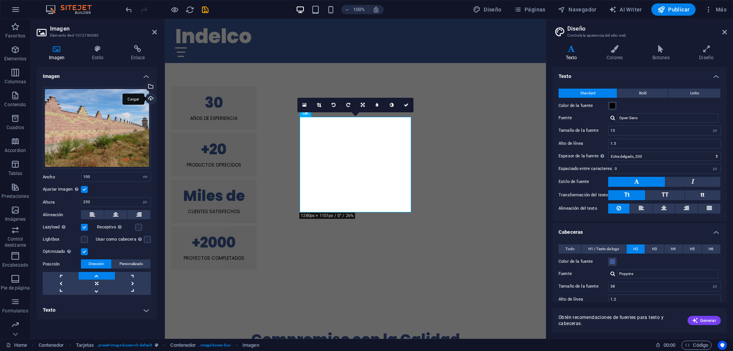
click at [151, 99] on div "Cargar" at bounding box center [149, 98] width 11 height 11
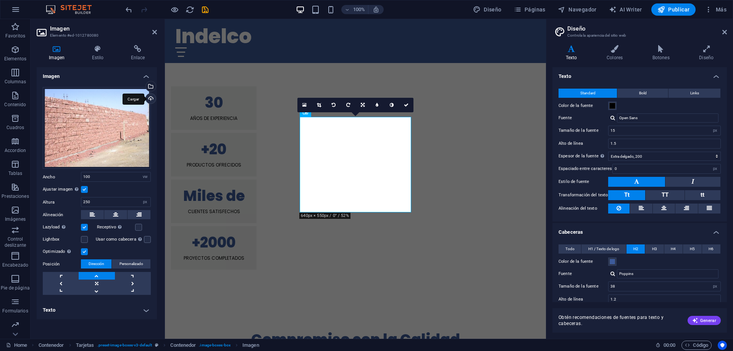
click at [153, 97] on div "Cargar" at bounding box center [149, 98] width 11 height 11
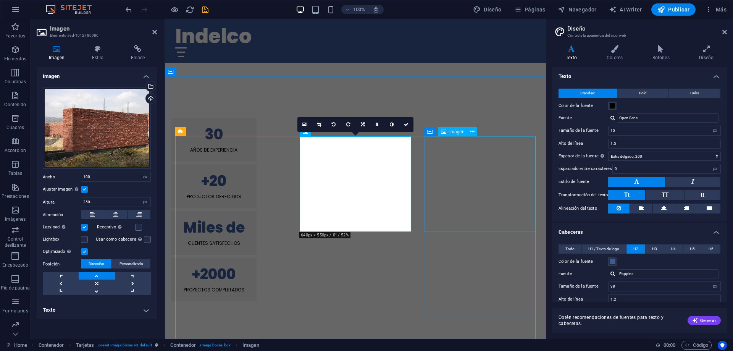
scroll to position [778, 0]
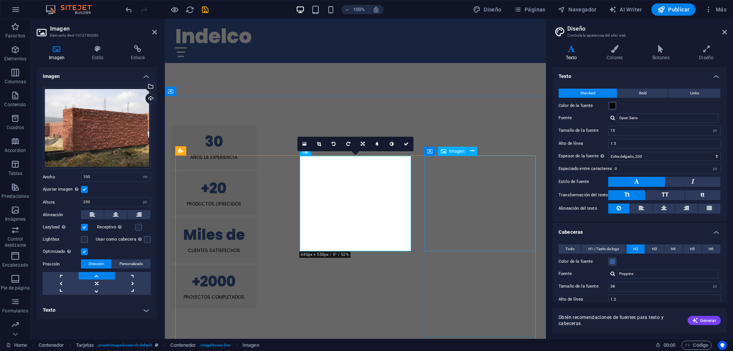
select select "vw"
select select "px"
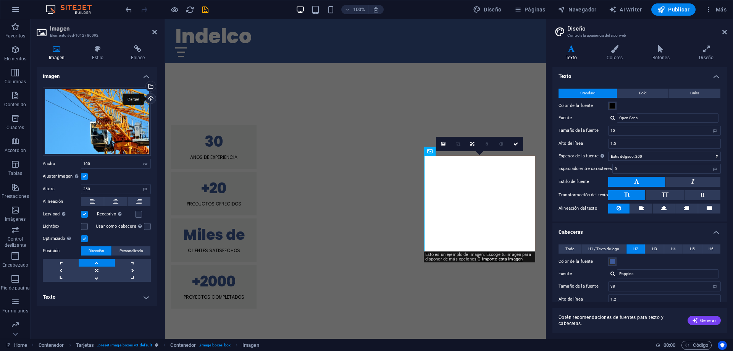
click at [147, 99] on div "Cargar" at bounding box center [149, 98] width 11 height 11
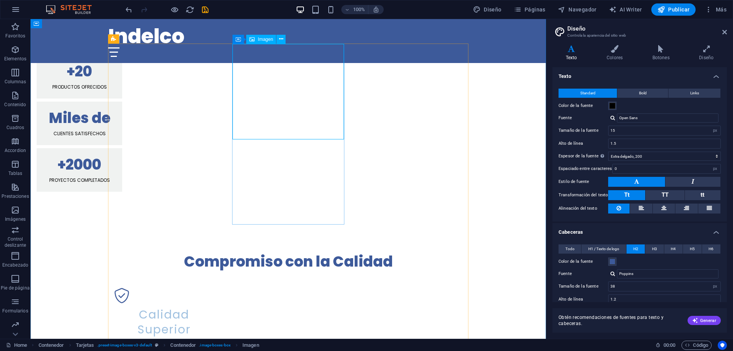
scroll to position [856, 0]
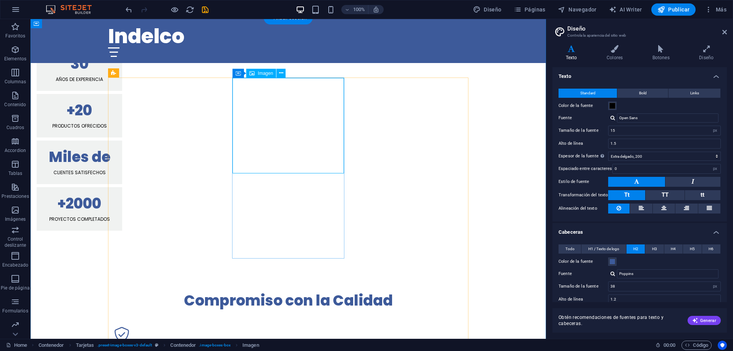
select select "vw"
select select "px"
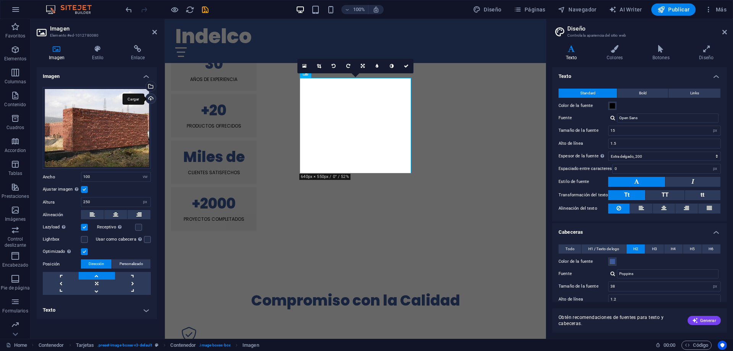
click at [151, 98] on div "Cargar" at bounding box center [149, 98] width 11 height 11
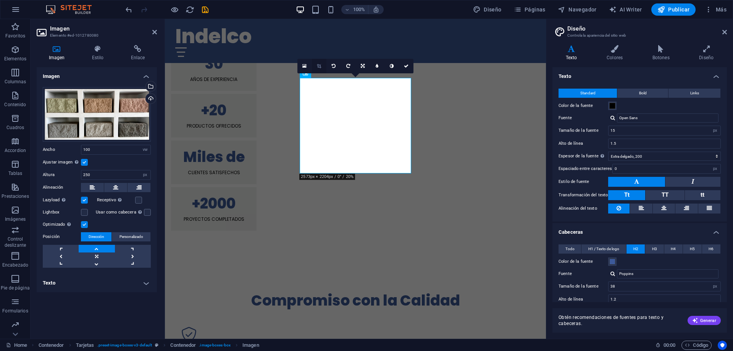
click at [317, 66] on icon at bounding box center [319, 66] width 4 height 5
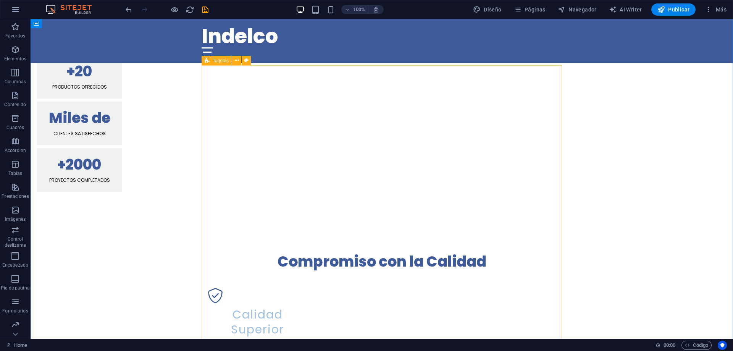
scroll to position [817, 0]
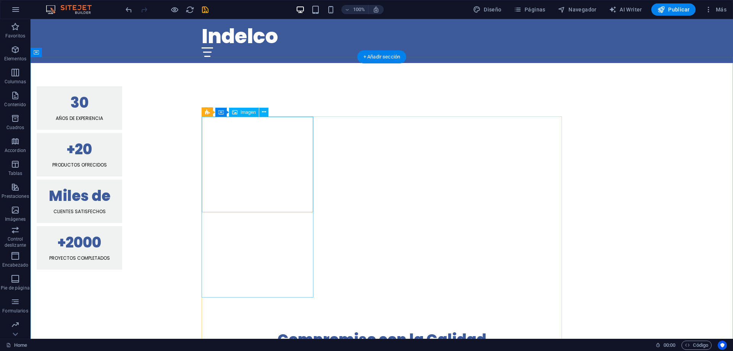
select select "vw"
select select "px"
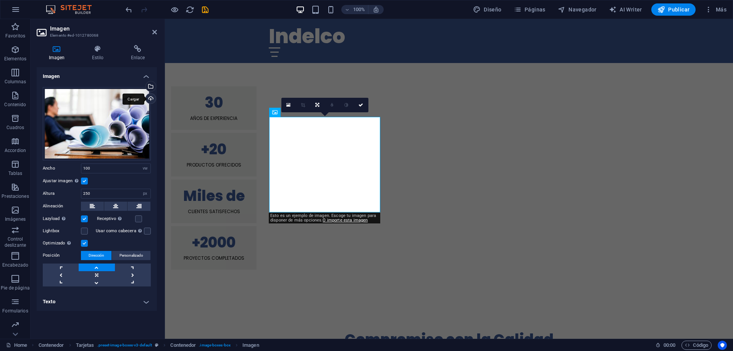
click at [148, 100] on div "Cargar" at bounding box center [149, 98] width 11 height 11
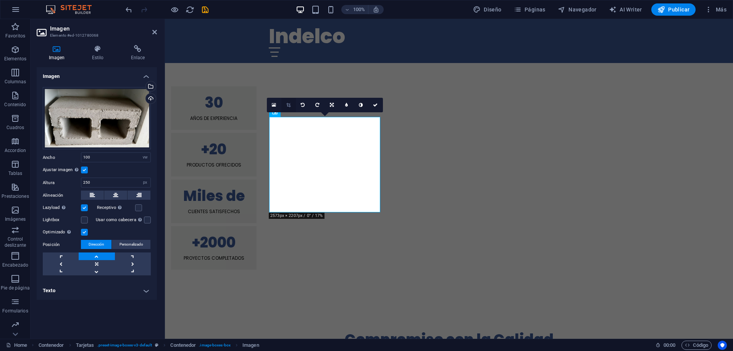
click at [287, 105] on icon at bounding box center [288, 105] width 4 height 5
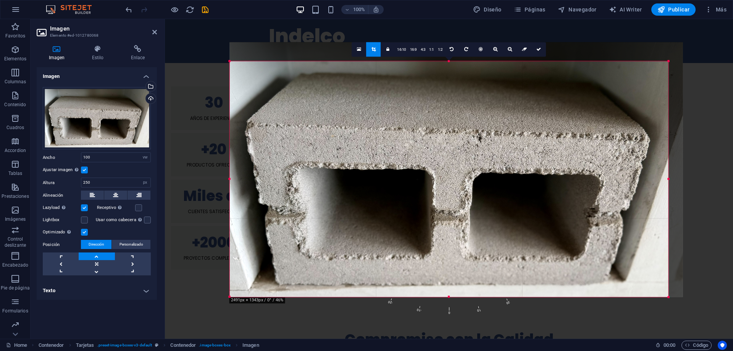
drag, startPoint x: 676, startPoint y: 50, endPoint x: 660, endPoint y: 69, distance: 24.7
click at [660, 69] on div "180 170 160 150 140 130 120 110 100 90 80 70 60 50 40 30 20 10 0 -10 -20 -30 -4…" at bounding box center [449, 178] width 438 height 235
click at [540, 48] on link at bounding box center [538, 49] width 14 height 14
type input "1148"
select select "px"
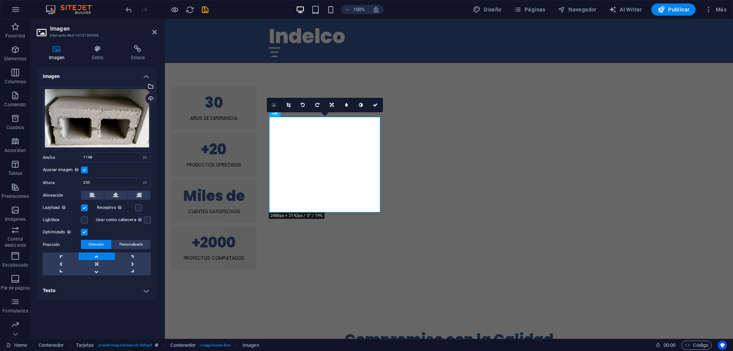
click at [274, 105] on icon at bounding box center [274, 104] width 4 height 5
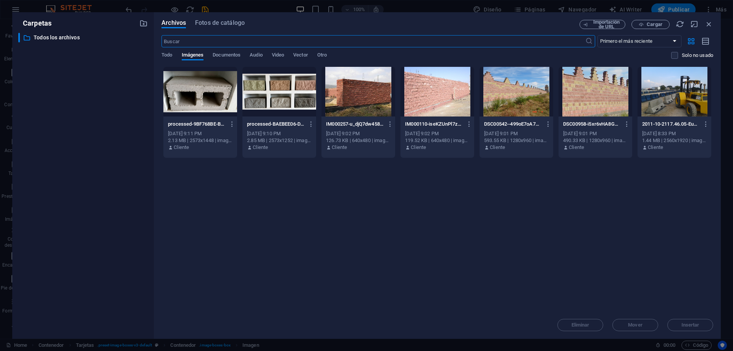
click at [215, 105] on div at bounding box center [200, 92] width 74 height 50
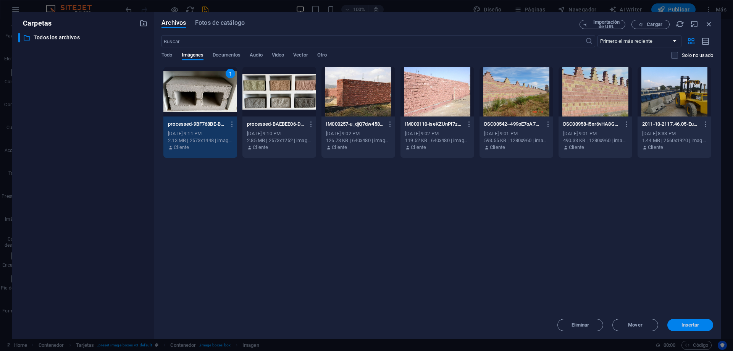
click at [691, 323] on span "Insertar" at bounding box center [690, 324] width 18 height 5
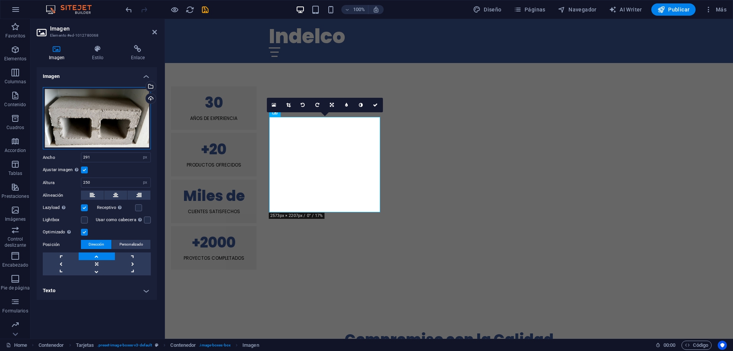
click at [119, 115] on div "Arrastra archivos aquí, haz clic para escoger archivos o selecciona archivos de…" at bounding box center [97, 118] width 108 height 63
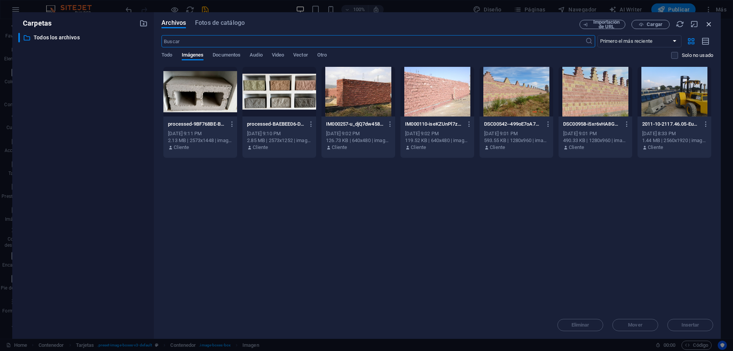
click at [708, 23] on icon "button" at bounding box center [708, 24] width 8 height 8
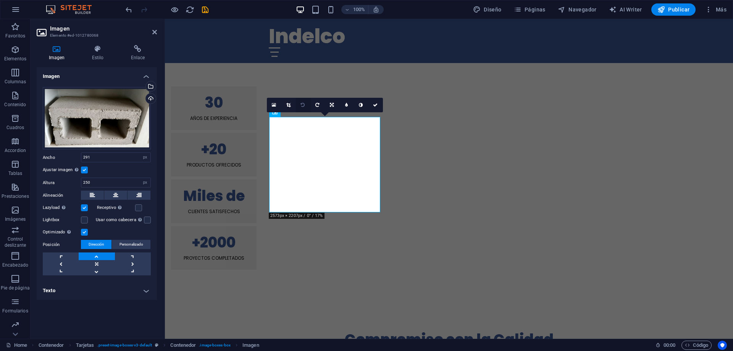
click at [303, 103] on icon at bounding box center [303, 105] width 4 height 5
click at [320, 106] on link at bounding box center [317, 105] width 14 height 14
click at [288, 104] on icon at bounding box center [288, 105] width 4 height 5
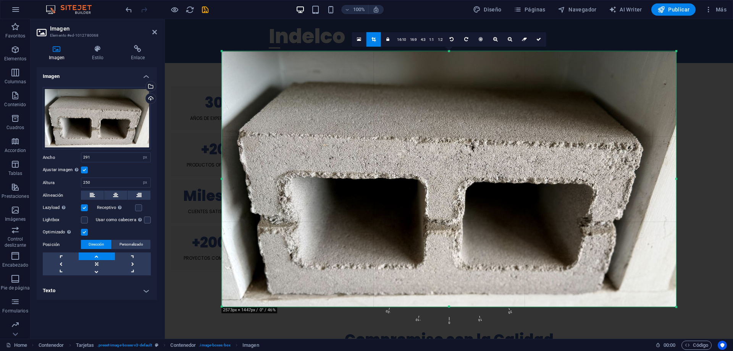
click at [537, 41] on icon at bounding box center [538, 39] width 5 height 5
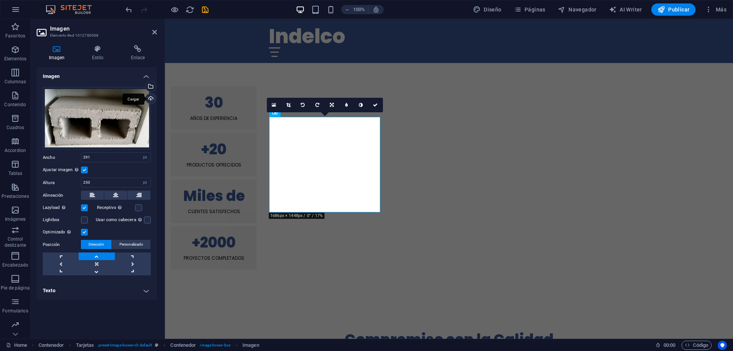
click at [150, 97] on div "Cargar" at bounding box center [149, 98] width 11 height 11
drag, startPoint x: 119, startPoint y: 159, endPoint x: 59, endPoint y: 154, distance: 60.1
click at [81, 154] on input "291" at bounding box center [115, 157] width 69 height 9
type input "350"
drag, startPoint x: 114, startPoint y: 183, endPoint x: 68, endPoint y: 175, distance: 46.5
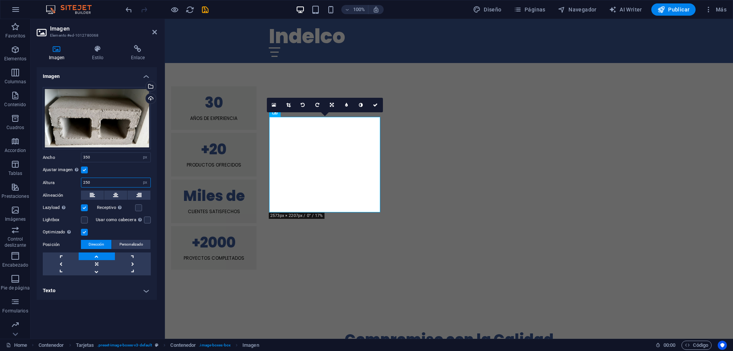
click at [81, 178] on input "250" at bounding box center [115, 182] width 69 height 9
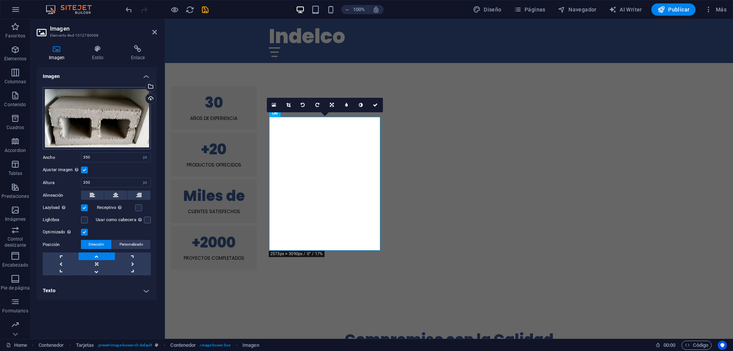
type input "250"
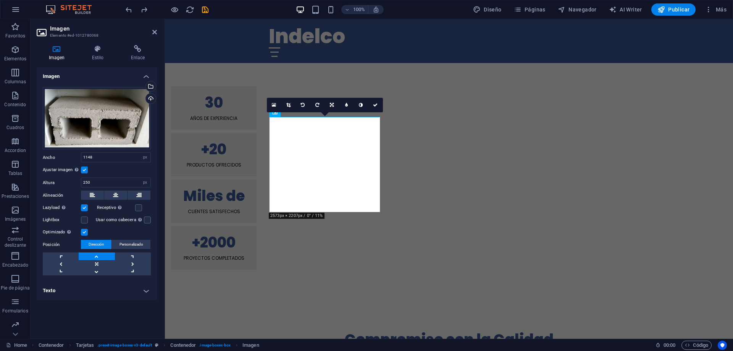
type input "100"
select select "vw"
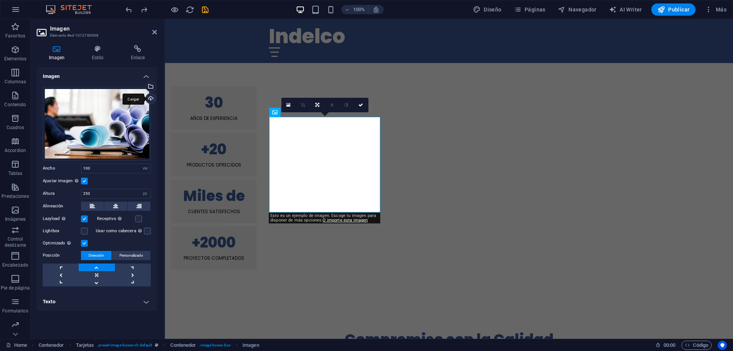
click at [150, 99] on div "Cargar" at bounding box center [149, 98] width 11 height 11
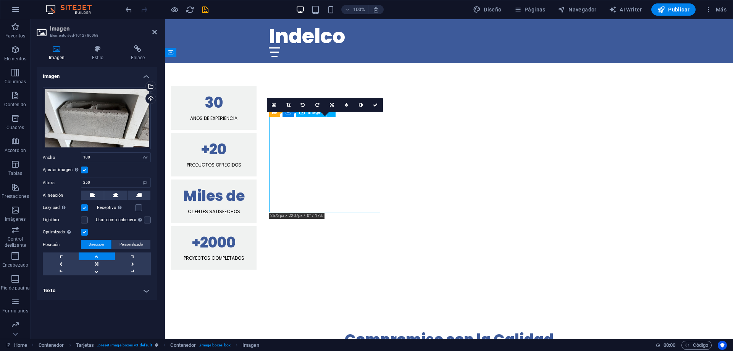
drag, startPoint x: 333, startPoint y: 149, endPoint x: 346, endPoint y: 150, distance: 13.4
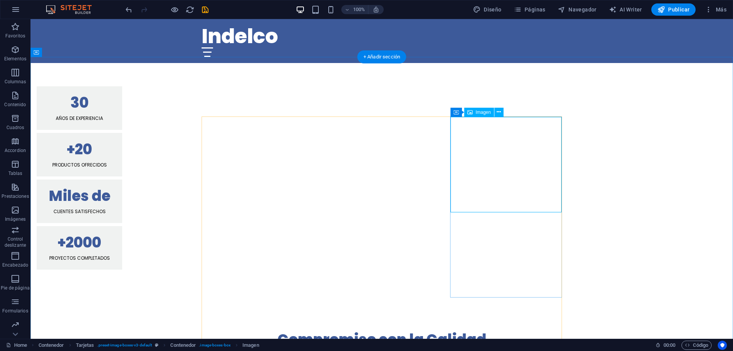
select select "vw"
select select "px"
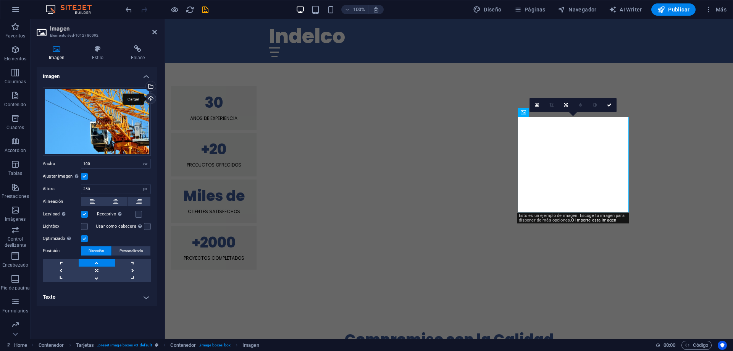
click at [148, 99] on div "Cargar" at bounding box center [149, 98] width 11 height 11
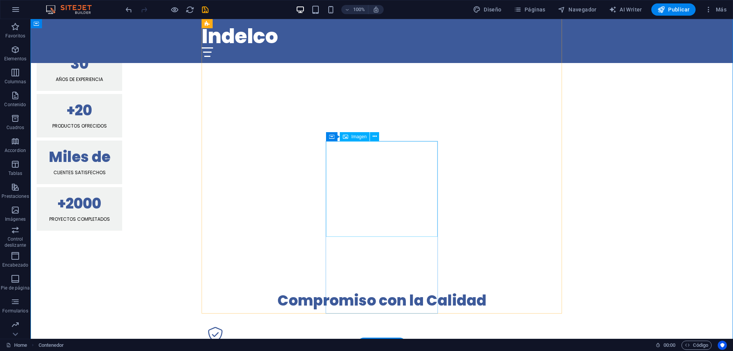
scroll to position [1051, 0]
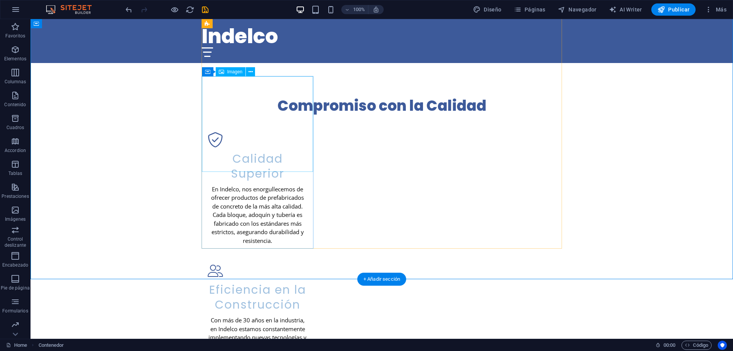
select select "vw"
select select "px"
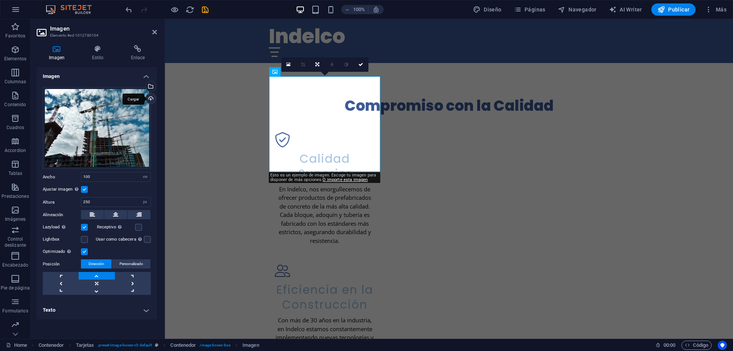
click at [152, 98] on div "Cargar" at bounding box center [149, 98] width 11 height 11
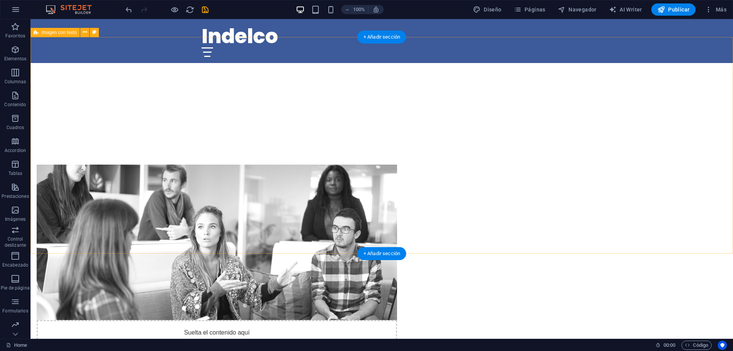
scroll to position [272, 0]
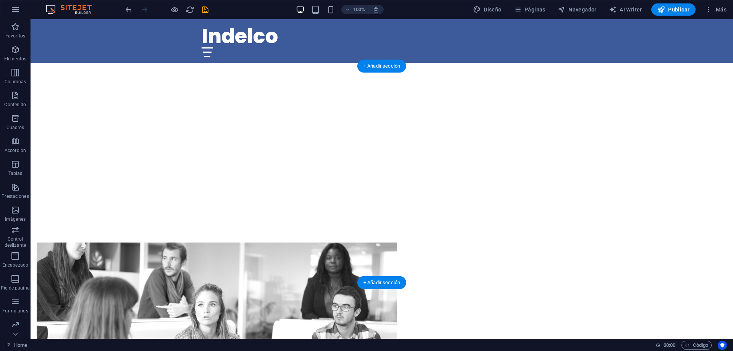
click at [296, 242] on figure at bounding box center [217, 319] width 360 height 155
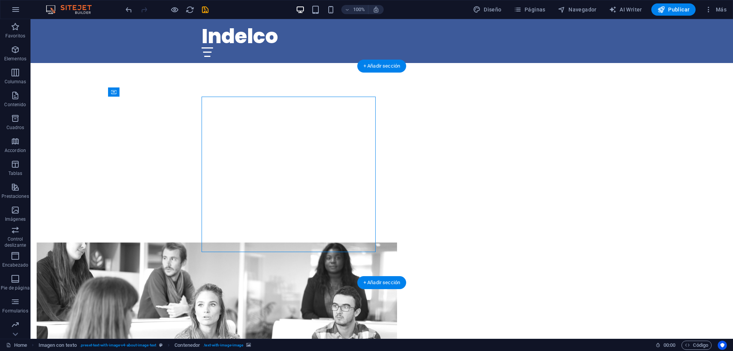
click at [297, 242] on figure at bounding box center [217, 319] width 360 height 155
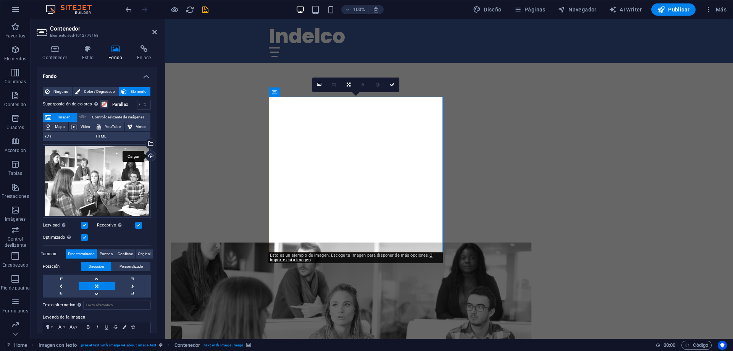
click at [149, 156] on div "Cargar" at bounding box center [149, 156] width 11 height 11
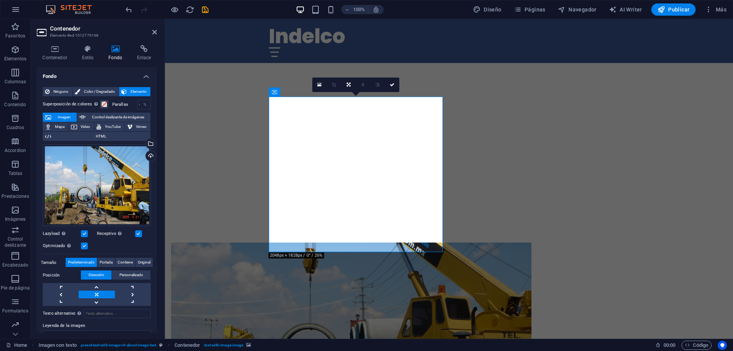
click at [349, 242] on figure at bounding box center [351, 319] width 360 height 155
click at [98, 287] on link at bounding box center [97, 287] width 36 height 8
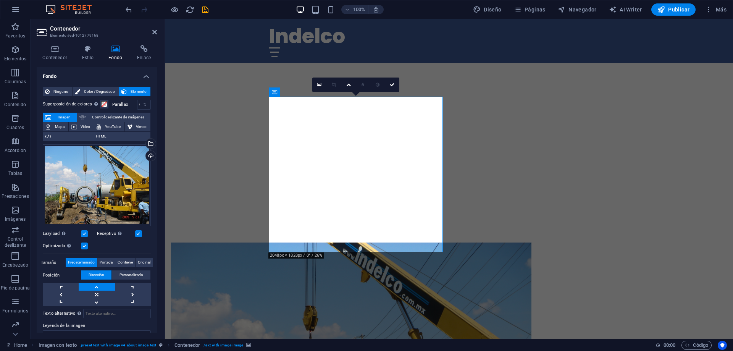
click at [98, 287] on link at bounding box center [97, 287] width 36 height 8
click at [100, 300] on link at bounding box center [97, 302] width 36 height 8
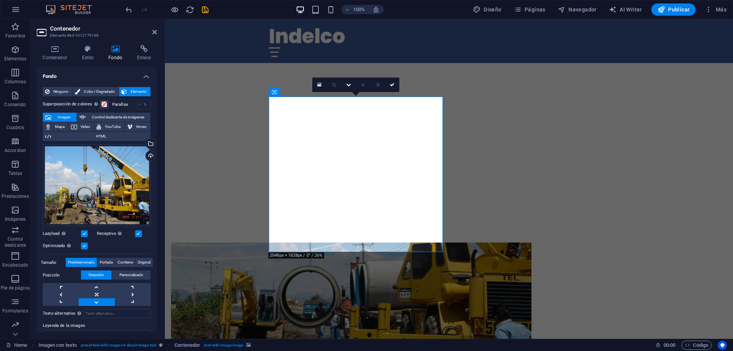
click at [100, 300] on link at bounding box center [97, 302] width 36 height 8
click at [100, 294] on link at bounding box center [97, 294] width 36 height 8
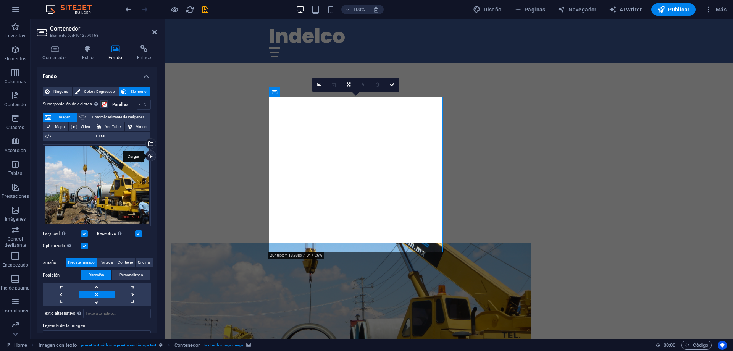
click at [149, 153] on div "Cargar" at bounding box center [149, 156] width 11 height 11
click at [150, 155] on div "Cargar" at bounding box center [149, 156] width 11 height 11
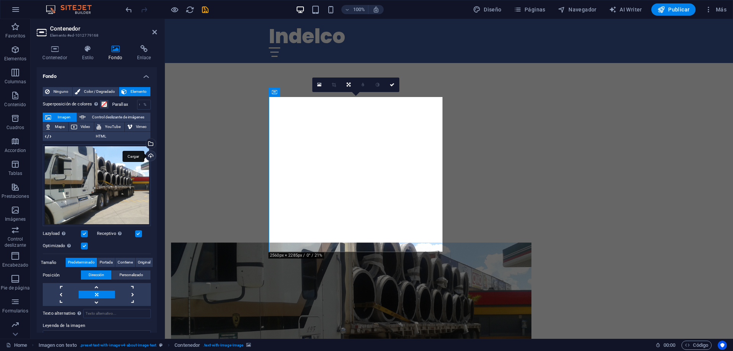
click at [148, 157] on div "Cargar" at bounding box center [149, 156] width 11 height 11
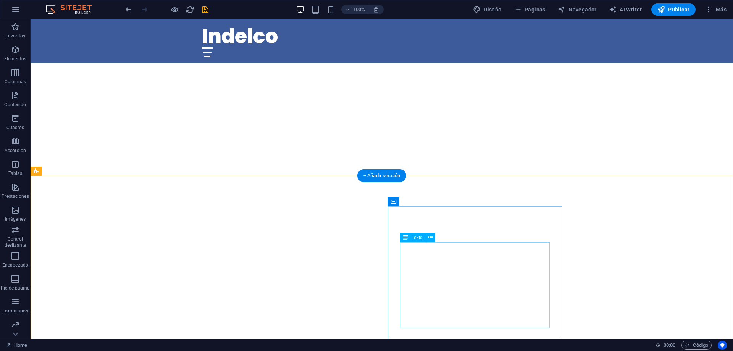
scroll to position [0, 0]
